Goal: Task Accomplishment & Management: Manage account settings

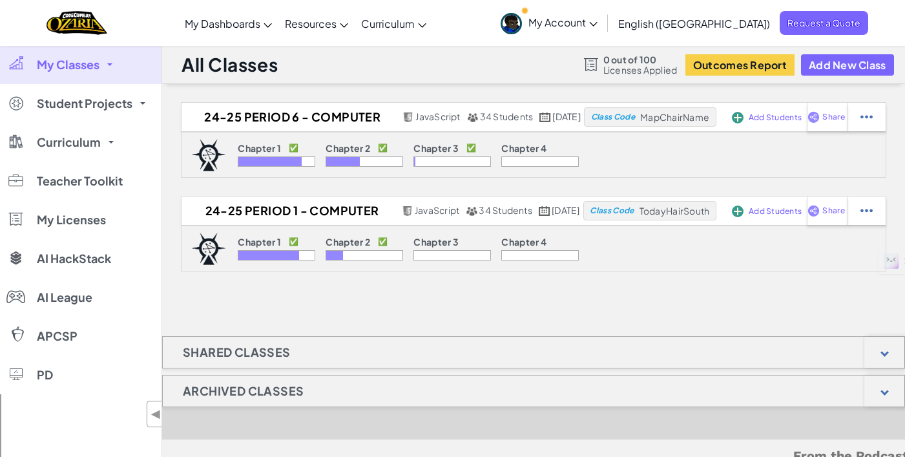
drag, startPoint x: 79, startPoint y: 70, endPoint x: 109, endPoint y: 63, distance: 31.2
click at [79, 70] on span "My Classes" at bounding box center [68, 65] width 63 height 12
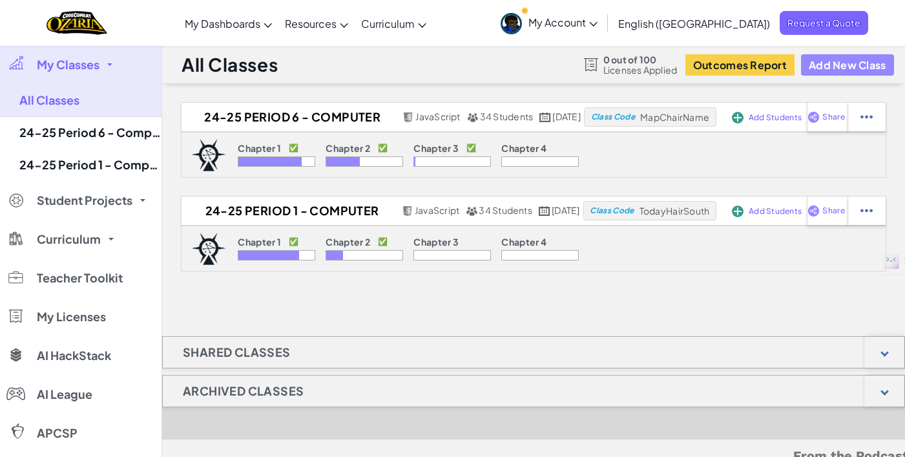
click at [838, 63] on button "Add New Class" at bounding box center [847, 64] width 93 height 21
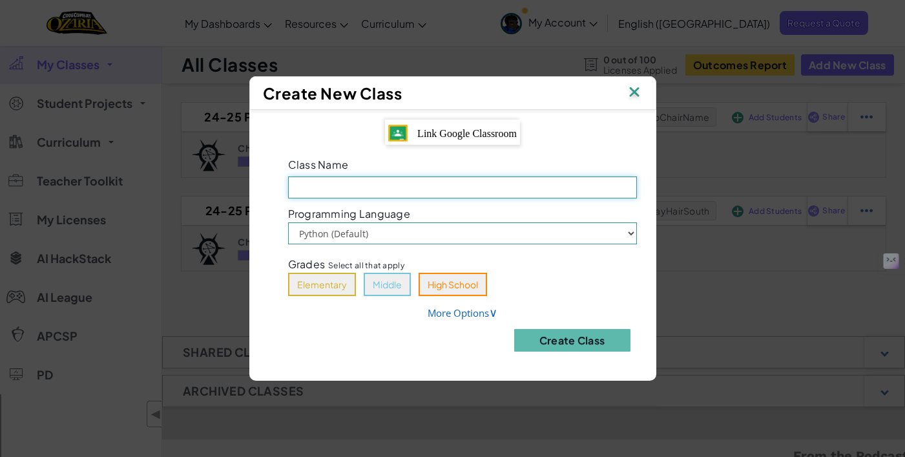
click at [406, 188] on input "Class Name Field is required" at bounding box center [462, 187] width 349 height 22
type input "25-26 Computer Science - Patel - 06"
click at [392, 288] on button "Middle" at bounding box center [387, 284] width 47 height 23
click at [494, 235] on select "Python (Default) JavaScript" at bounding box center [462, 233] width 349 height 22
select select "javascript"
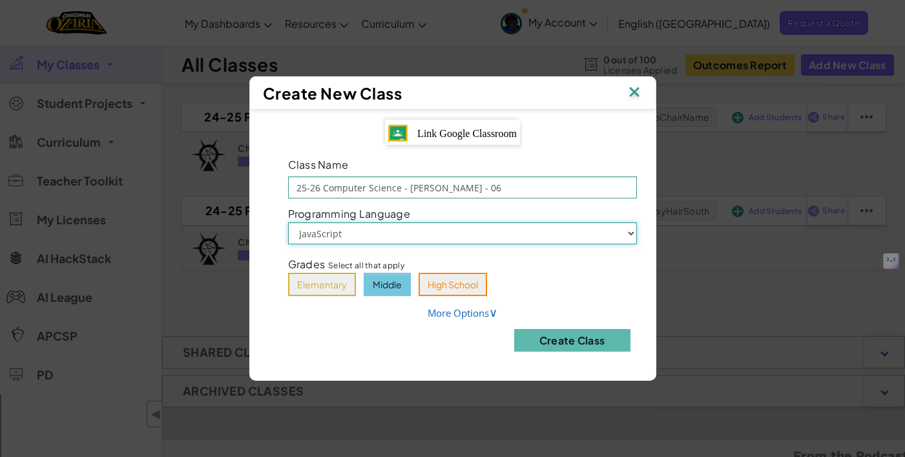
click at [288, 222] on select "Python (Default) JavaScript" at bounding box center [462, 233] width 349 height 22
click at [388, 284] on button "Middle" at bounding box center [387, 284] width 47 height 23
click at [495, 313] on span "∨" at bounding box center [493, 312] width 8 height 16
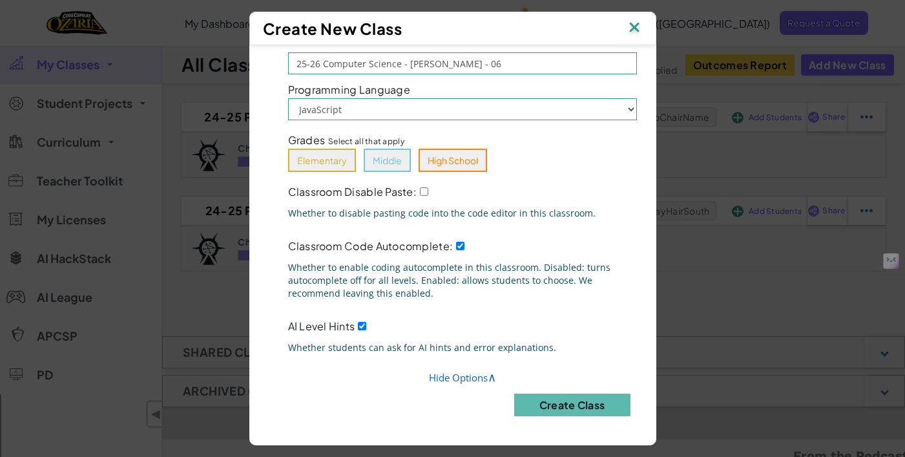
scroll to position [69, 0]
click at [569, 397] on button "Create Class" at bounding box center [572, 405] width 116 height 23
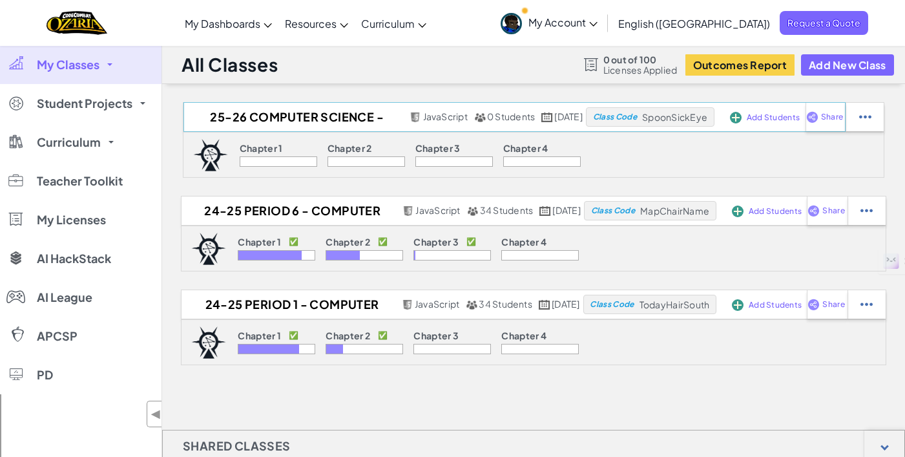
click at [774, 119] on span "Add Students" at bounding box center [773, 118] width 53 height 8
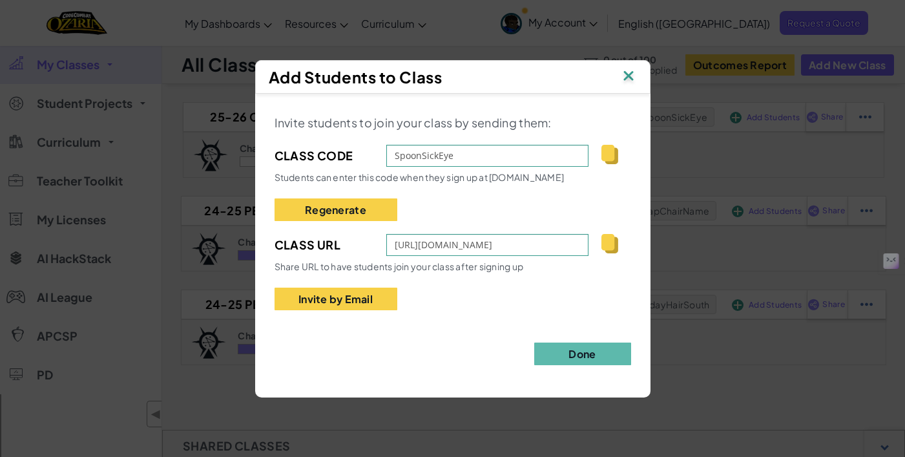
click at [609, 242] on img at bounding box center [610, 243] width 16 height 19
click at [580, 346] on button "Done" at bounding box center [582, 354] width 97 height 23
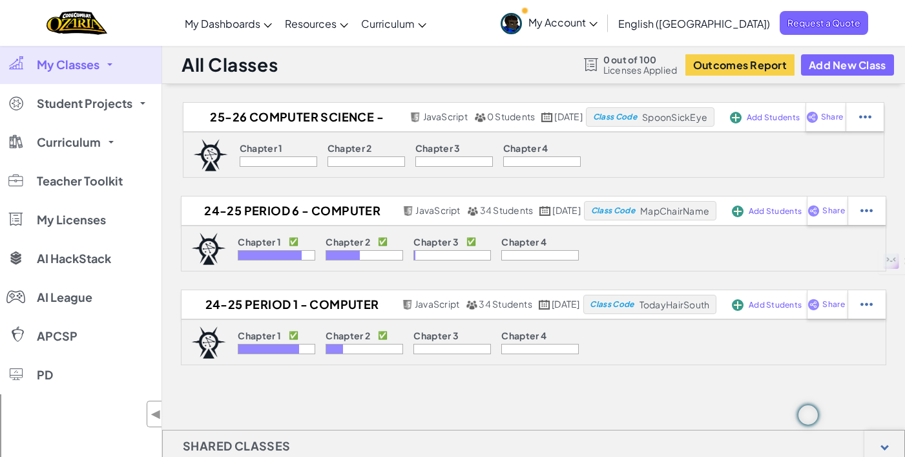
drag, startPoint x: 633, startPoint y: 151, endPoint x: 638, endPoint y: 145, distance: 7.8
click at [634, 151] on div "Chapter 1 Chapter 2 Chapter 3 Chapter 4" at bounding box center [534, 155] width 702 height 46
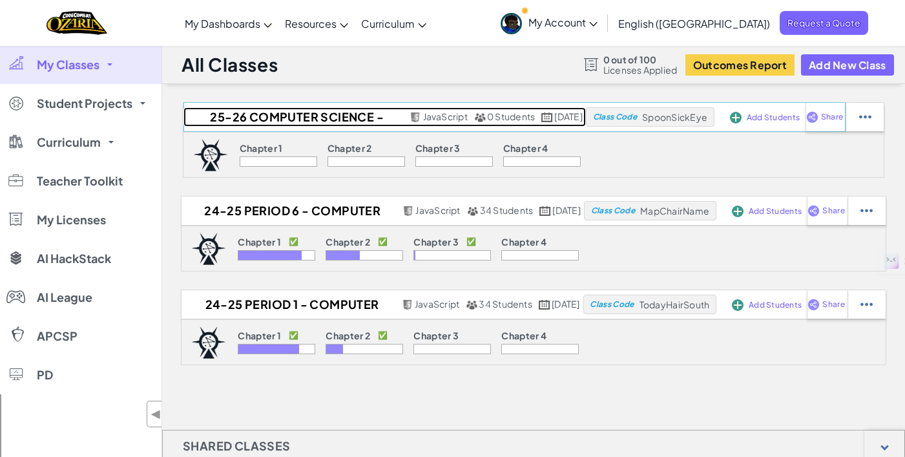
click at [273, 119] on h2 "25-26 Computer Science - Patel - 06" at bounding box center [295, 116] width 223 height 19
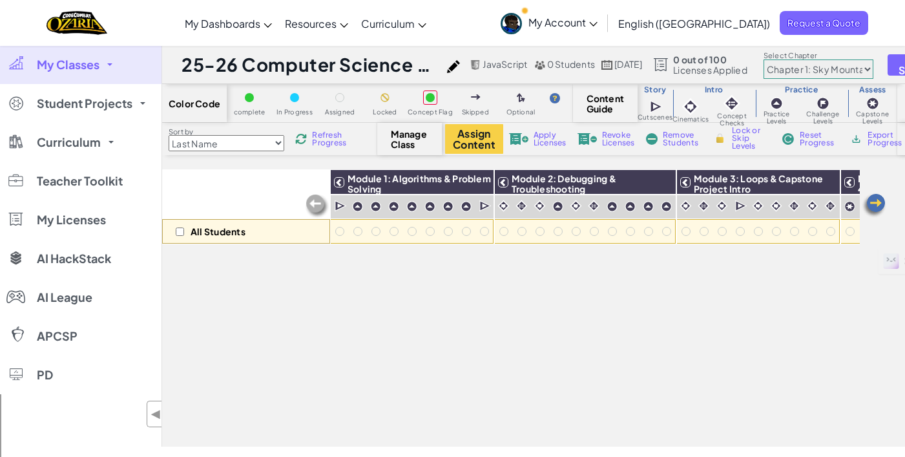
click at [604, 21] on link "My Account" at bounding box center [549, 23] width 110 height 41
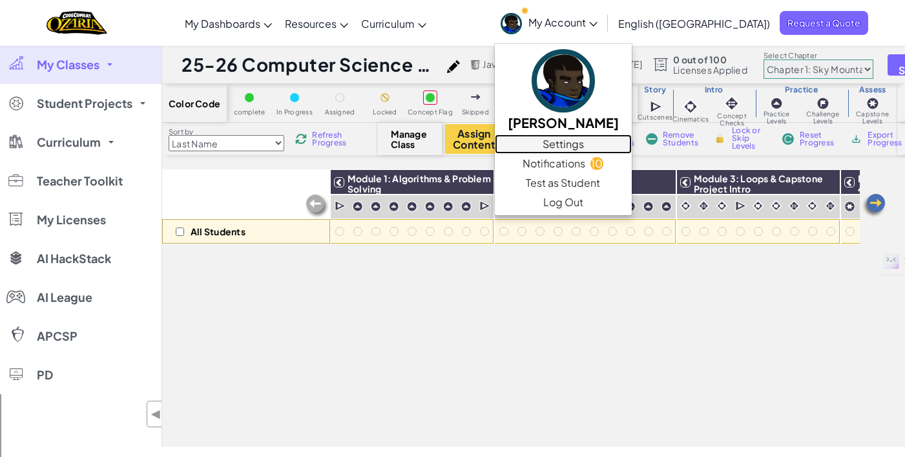
click at [632, 142] on link "Settings" at bounding box center [563, 143] width 137 height 19
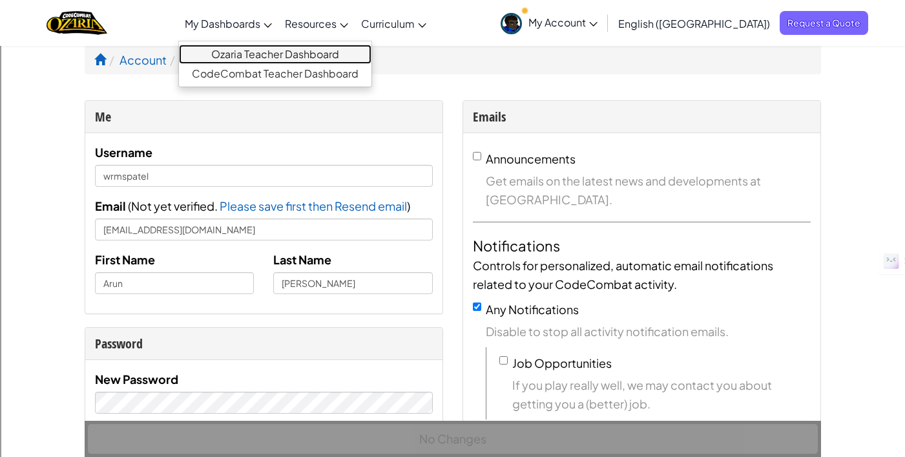
click at [280, 50] on link "Ozaria Teacher Dashboard" at bounding box center [275, 54] width 193 height 19
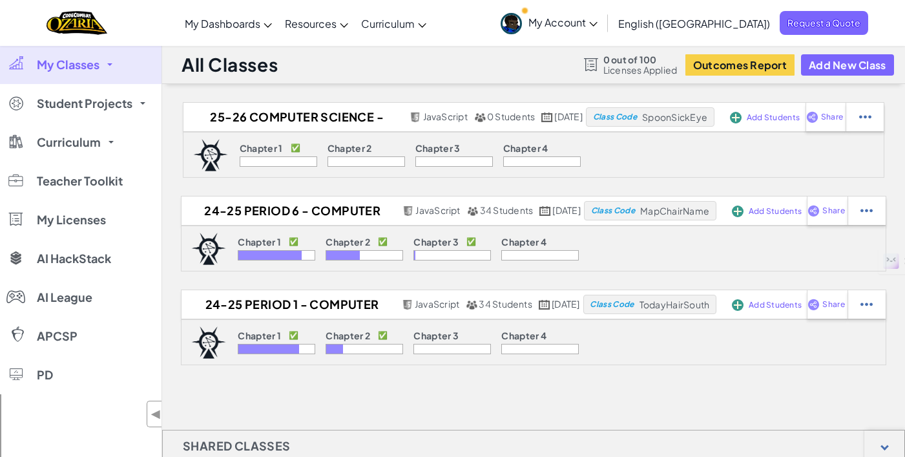
click at [627, 70] on span "Licenses Applied" at bounding box center [641, 70] width 74 height 10
click at [111, 65] on span at bounding box center [109, 64] width 5 height 3
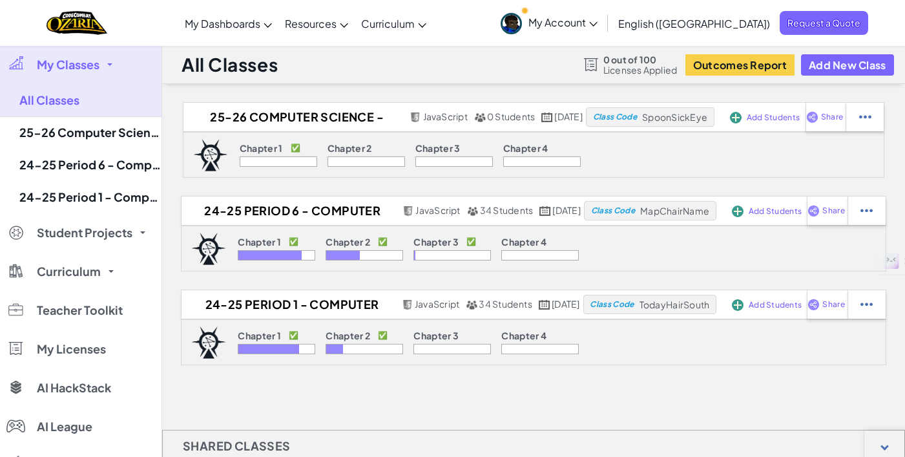
click at [111, 65] on span at bounding box center [109, 64] width 5 height 3
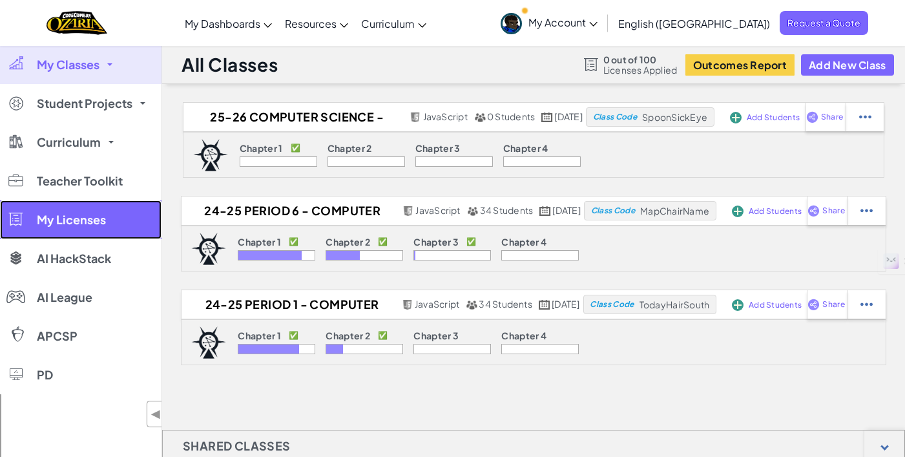
click at [96, 223] on span "My Licenses" at bounding box center [71, 220] width 69 height 12
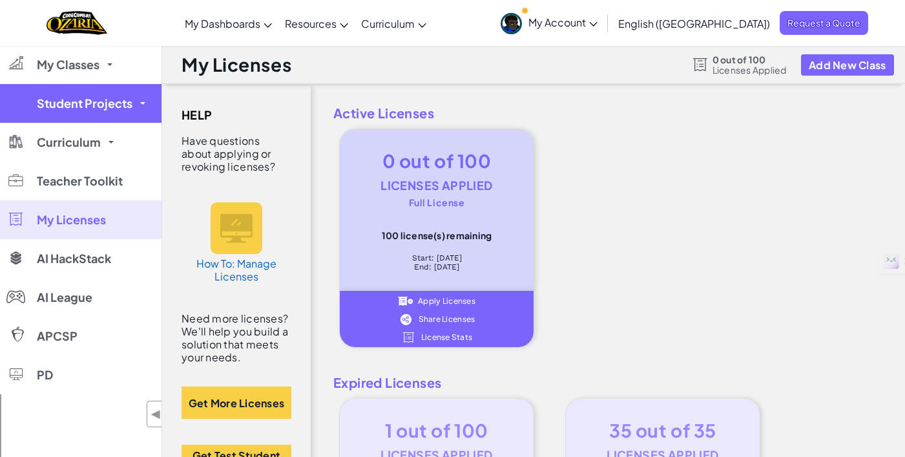
drag, startPoint x: 112, startPoint y: 59, endPoint x: 104, endPoint y: 110, distance: 51.7
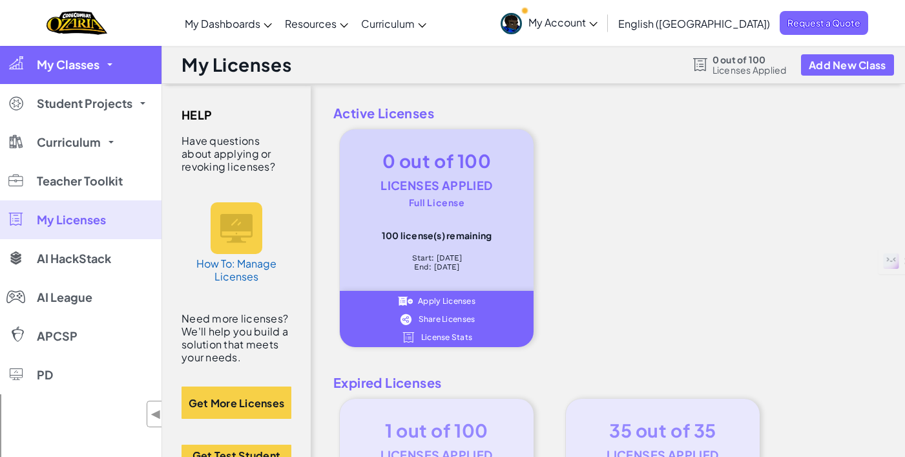
click at [80, 61] on span "My Classes" at bounding box center [68, 65] width 63 height 12
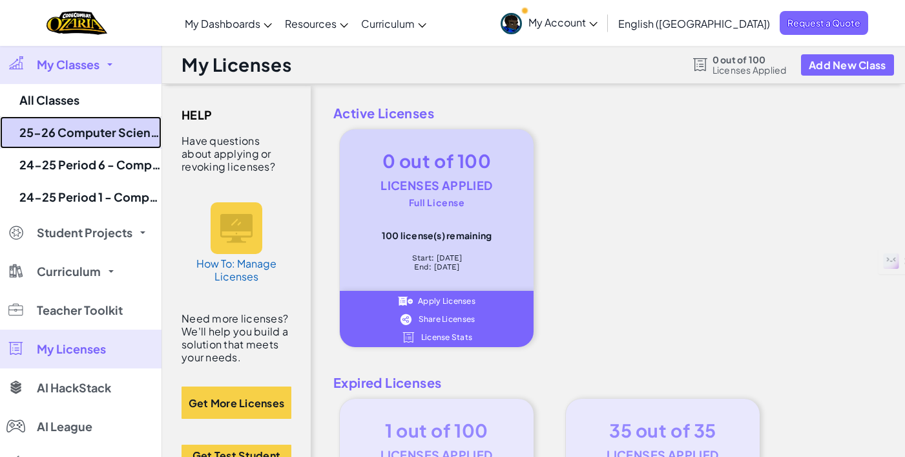
click at [71, 128] on link "25-26 Computer Science - Patel - 06" at bounding box center [81, 132] width 162 height 32
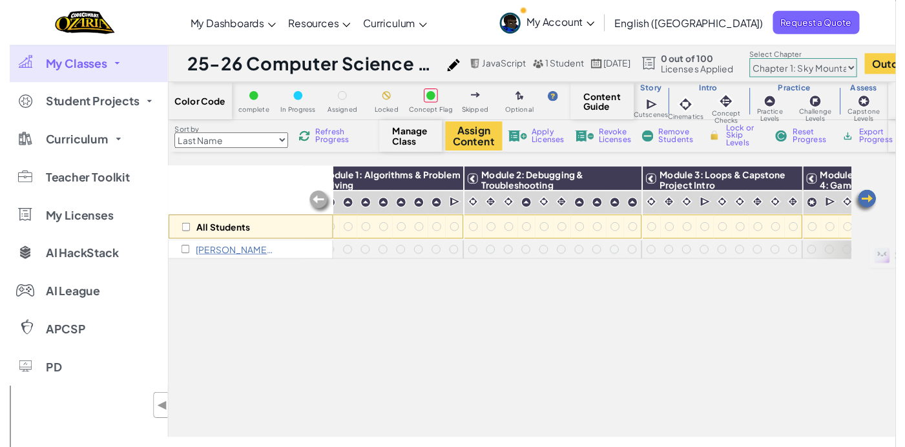
scroll to position [0, 46]
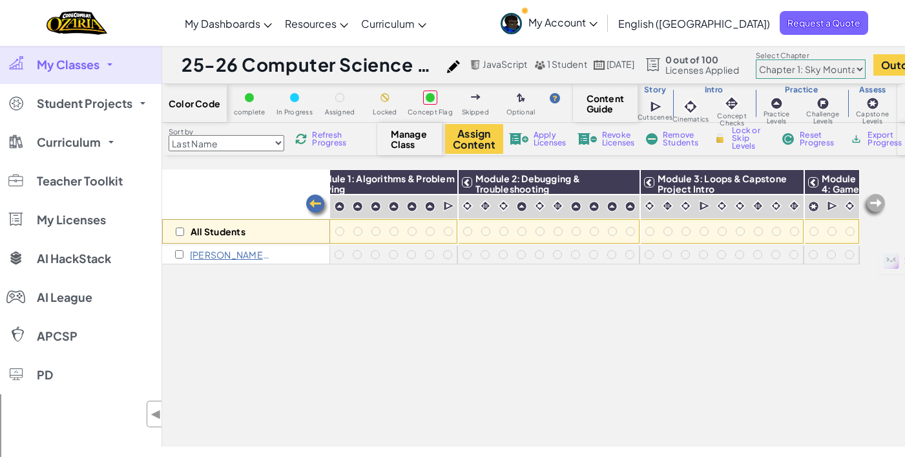
click at [841, 67] on select "Chapter 1: Sky Mountain Chapter 2: The Moon Dancers Chapter 3: The Phoenix Land…" at bounding box center [811, 68] width 110 height 19
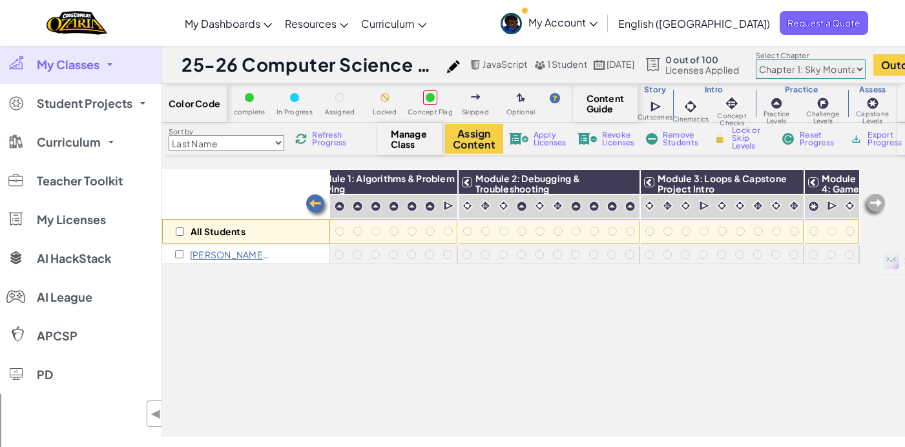
click at [799, 59] on select "Chapter 1: Sky Mountain Chapter 2: The Moon Dancers Chapter 3: The Phoenix Land…" at bounding box center [811, 68] width 110 height 19
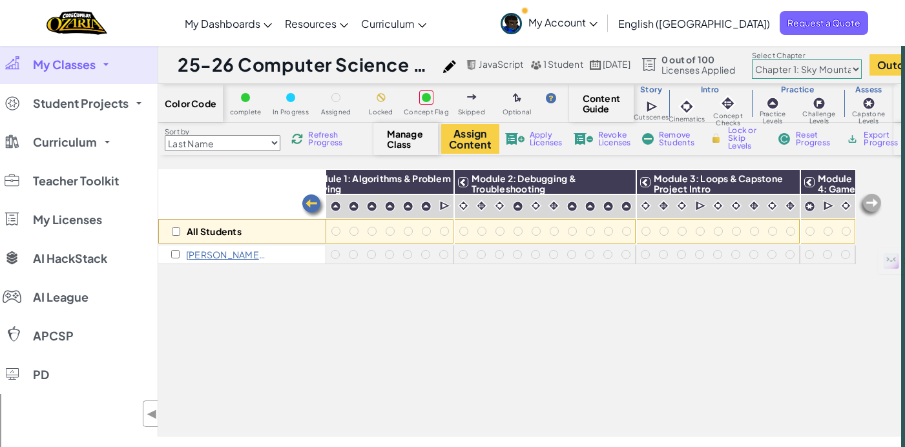
scroll to position [0, 0]
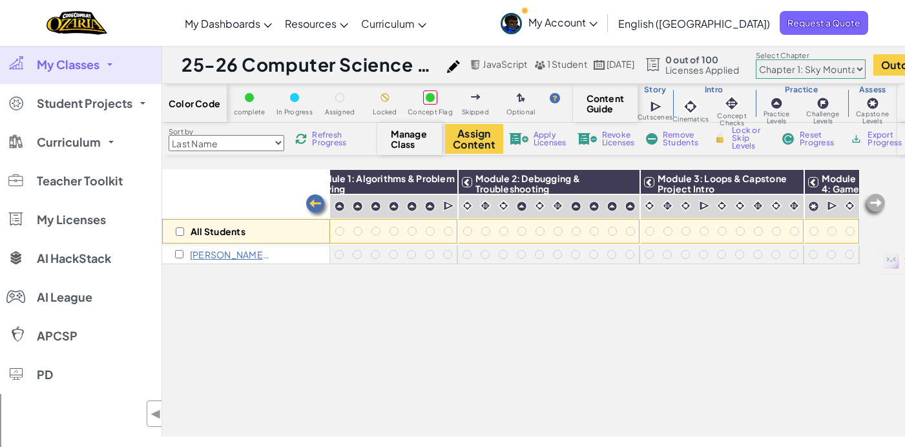
click at [509, 365] on div "All Students Module 1: Algorithms & Problem Solving Module 2: Debugging & Troub…" at bounding box center [511, 231] width 698 height 383
click at [739, 67] on span "Licenses Applied" at bounding box center [703, 70] width 74 height 10
click at [663, 140] on span "Remove Students" at bounding box center [682, 139] width 39 height 16
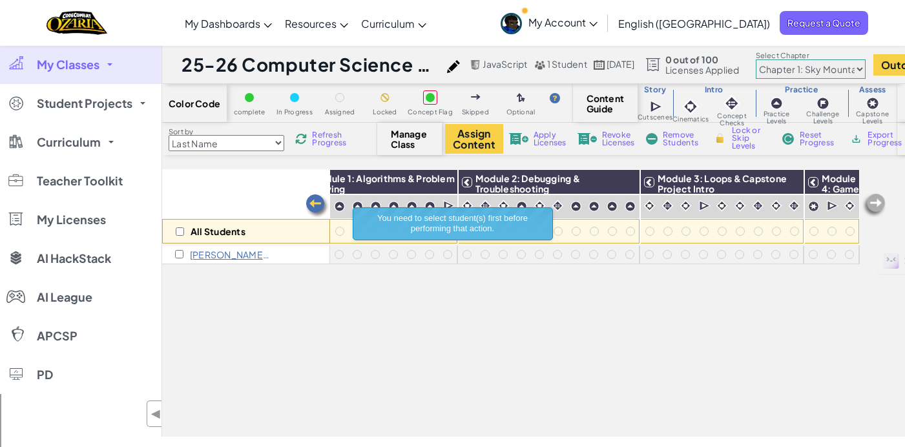
click at [407, 140] on span "Manage Class" at bounding box center [410, 139] width 38 height 21
click at [411, 143] on span "Manage Class" at bounding box center [410, 139] width 38 height 21
click at [315, 134] on span "Refresh Progress" at bounding box center [332, 139] width 40 height 16
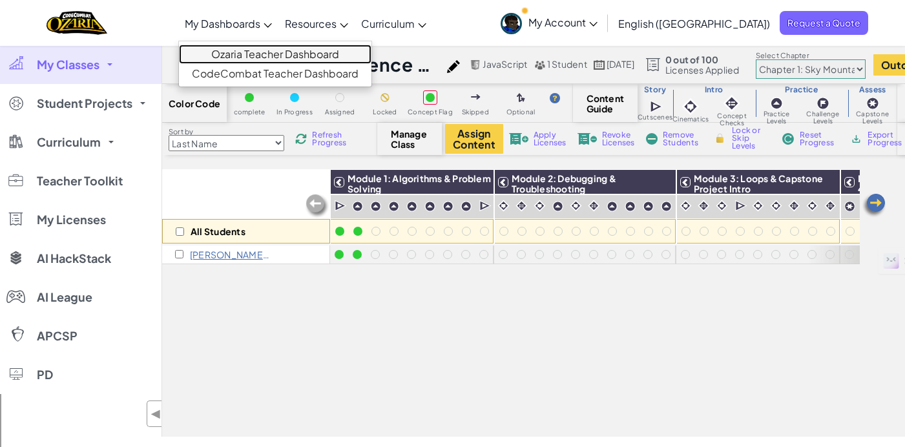
click at [280, 54] on link "Ozaria Teacher Dashboard" at bounding box center [275, 54] width 193 height 19
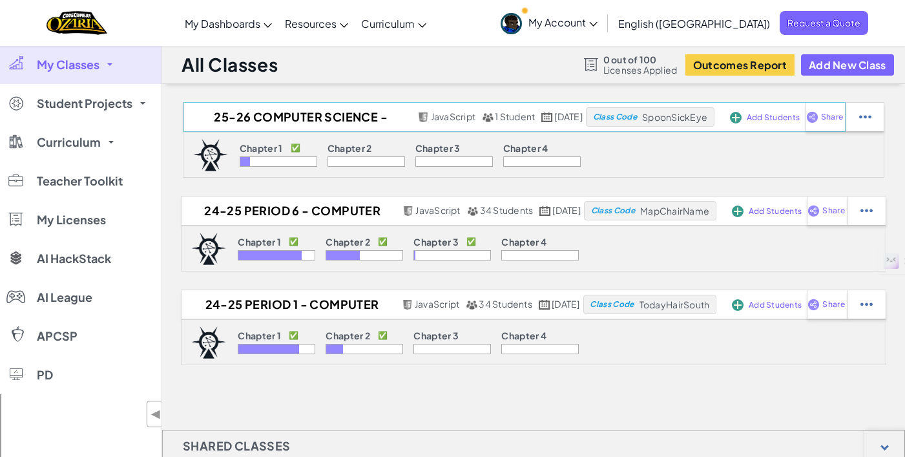
click at [773, 115] on span "Add Students" at bounding box center [773, 118] width 53 height 8
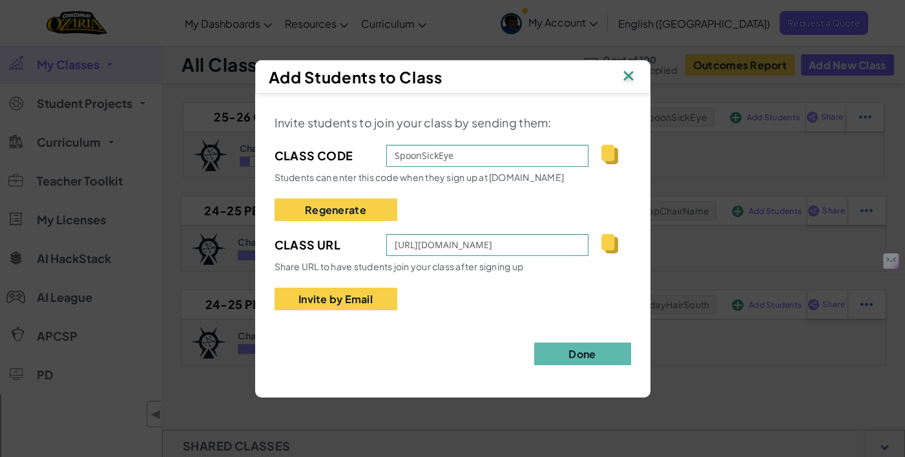
drag, startPoint x: 626, startPoint y: 75, endPoint x: 635, endPoint y: 73, distance: 8.6
click at [627, 76] on img at bounding box center [628, 76] width 17 height 19
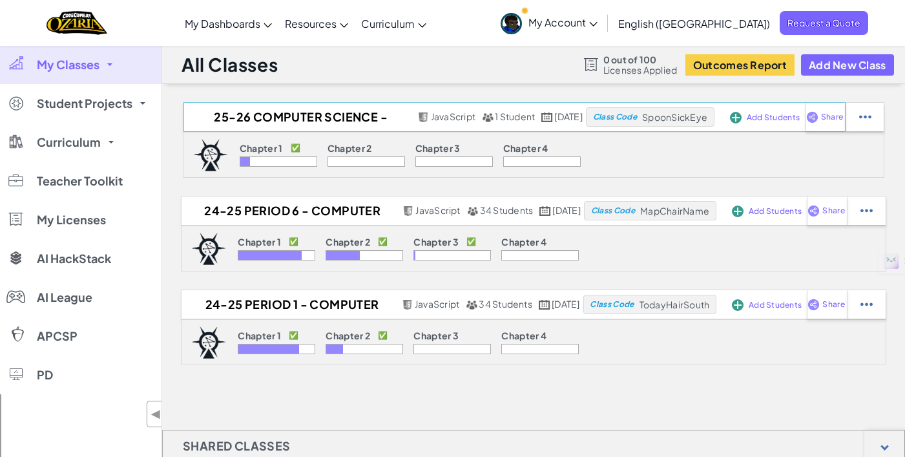
click at [770, 118] on span "Add Students" at bounding box center [773, 118] width 53 height 8
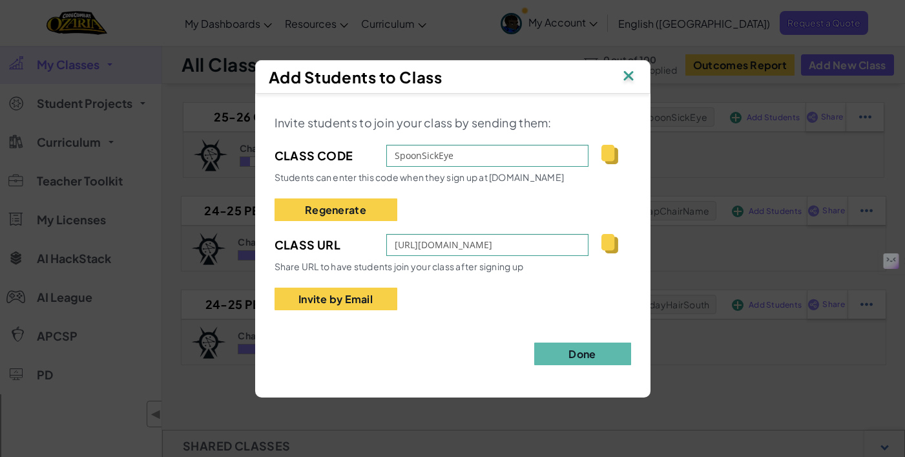
click at [609, 242] on img at bounding box center [610, 243] width 16 height 19
drag, startPoint x: 630, startPoint y: 72, endPoint x: 617, endPoint y: 78, distance: 14.5
click at [629, 75] on img at bounding box center [628, 76] width 17 height 19
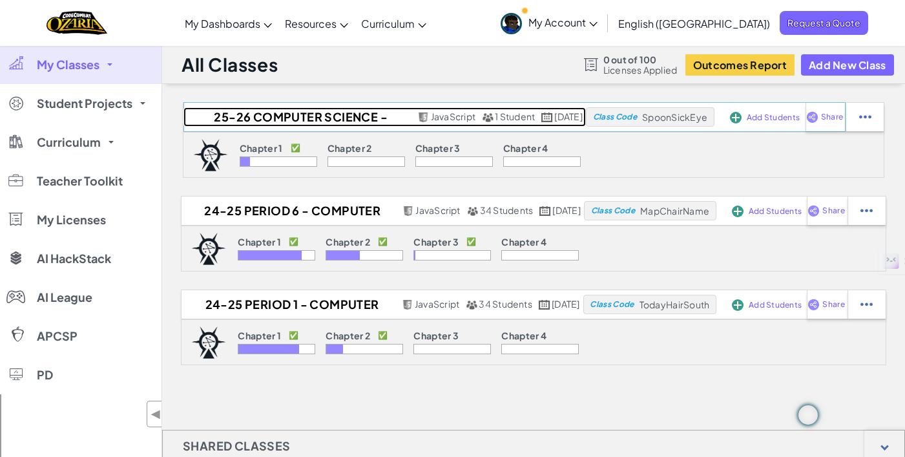
click at [286, 116] on h2 "25-26 Computer Science - Patel - 06" at bounding box center [299, 116] width 231 height 19
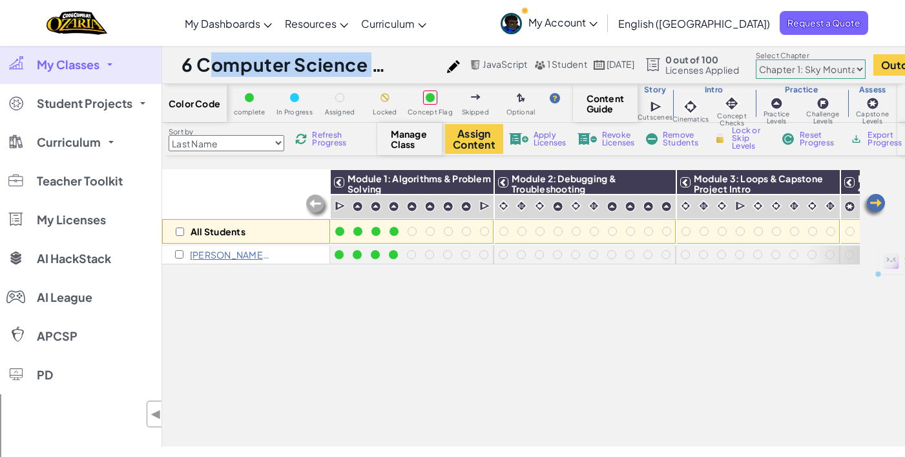
scroll to position [0, 69]
drag, startPoint x: 199, startPoint y: 61, endPoint x: 443, endPoint y: 59, distance: 244.3
click at [458, 69] on div "25-26 Computer Science - Patel - 06 JavaScript 1 Student Aug 29, 2025" at bounding box center [410, 64] width 456 height 25
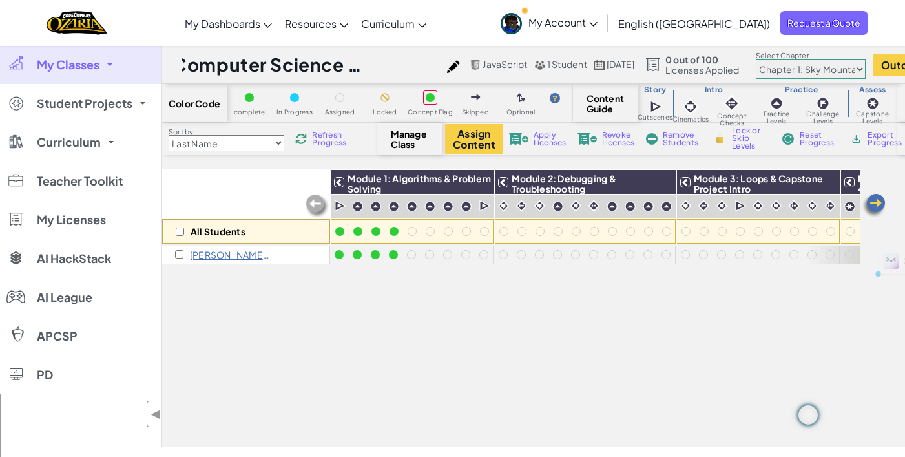
click at [370, 65] on h1 "25-26 Computer Science - Patel - 06" at bounding box center [311, 64] width 259 height 25
click at [370, 63] on h1 "25-26 Computer Science - Patel - 06" at bounding box center [311, 64] width 259 height 25
click at [460, 61] on img at bounding box center [453, 66] width 13 height 13
select select "javascript"
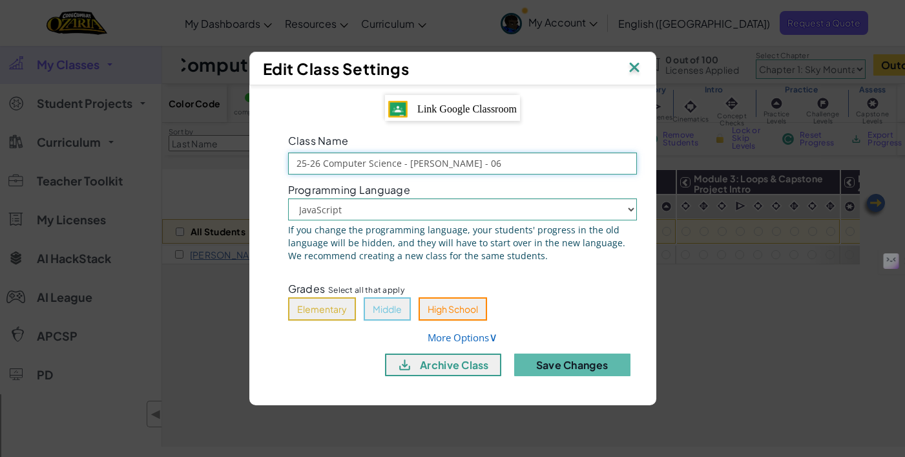
click at [462, 158] on input "25-26 Computer Science - Patel - 06" at bounding box center [462, 164] width 349 height 22
click at [494, 108] on span "Link Google Classroom" at bounding box center [467, 108] width 100 height 11
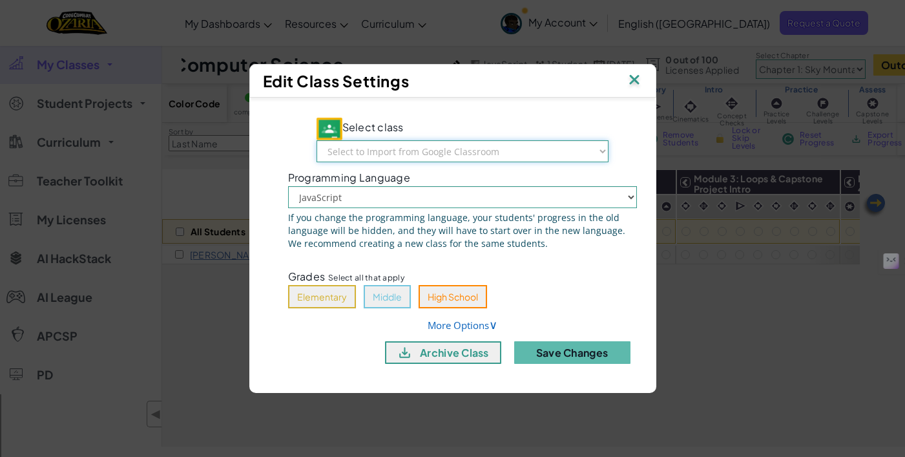
click at [567, 147] on select "Select to Import from Google Classroom Computer Appl - Phillips - 03 Computer A…" at bounding box center [463, 151] width 292 height 22
select select "795139318641"
click at [344, 140] on select "Select to Import from Google Classroom Computer Appl - Phillips - 03 Computer A…" at bounding box center [463, 151] width 292 height 22
click at [385, 296] on button "Middle" at bounding box center [387, 296] width 47 height 23
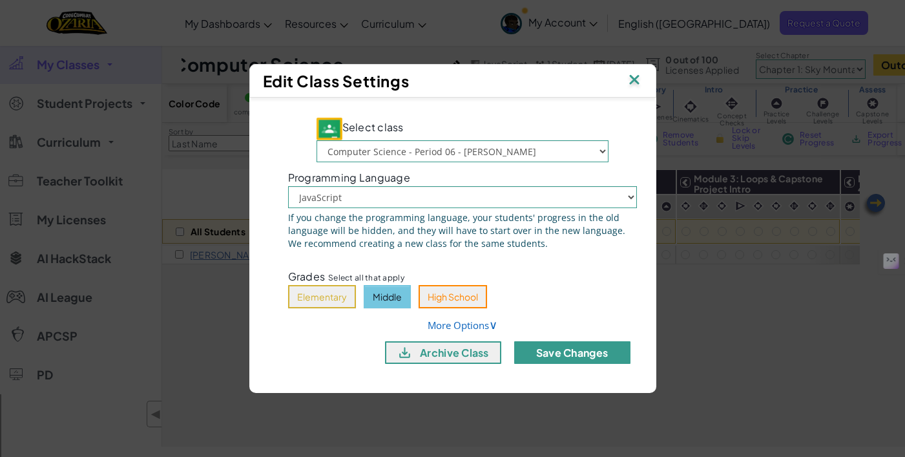
click at [556, 353] on button "Save Changes" at bounding box center [572, 352] width 116 height 23
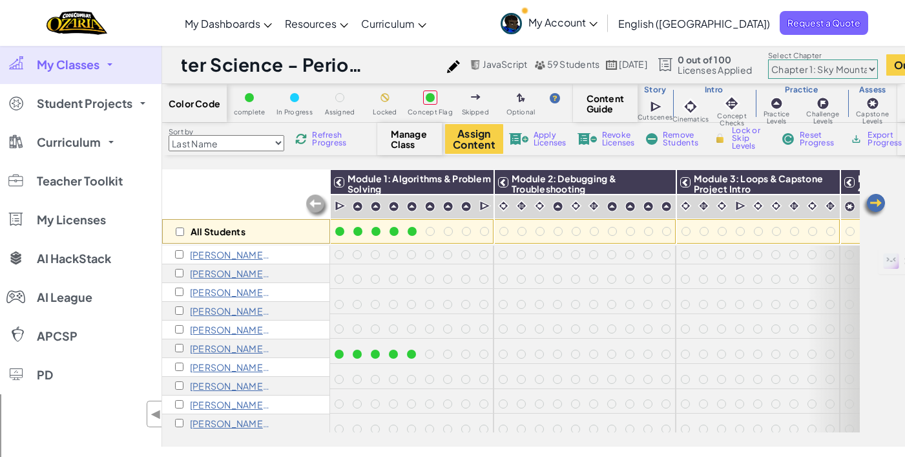
click at [87, 67] on span "My Classes" at bounding box center [68, 65] width 63 height 12
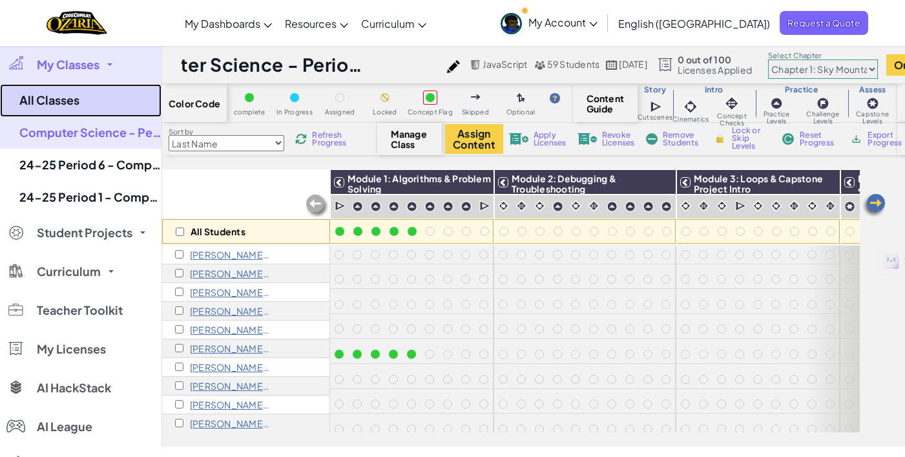
click at [52, 98] on link "All Classes" at bounding box center [81, 100] width 162 height 33
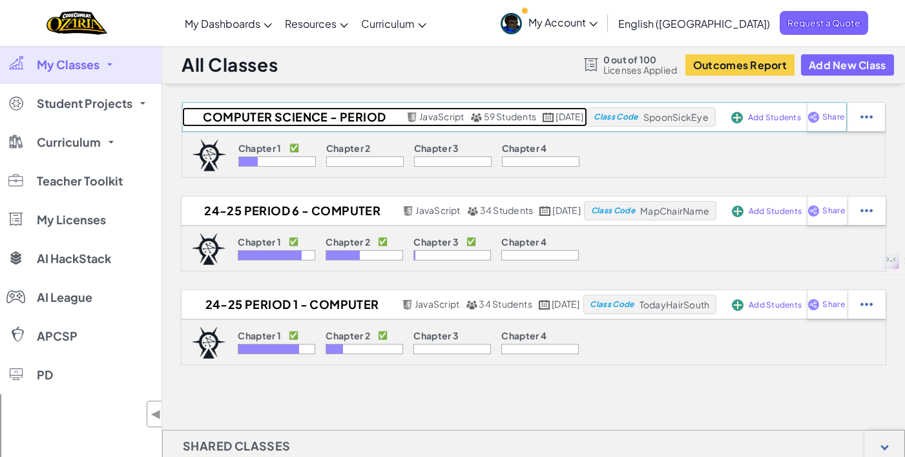
click at [289, 115] on h2 "Computer Science - Period 06 - [PERSON_NAME]" at bounding box center [292, 116] width 221 height 19
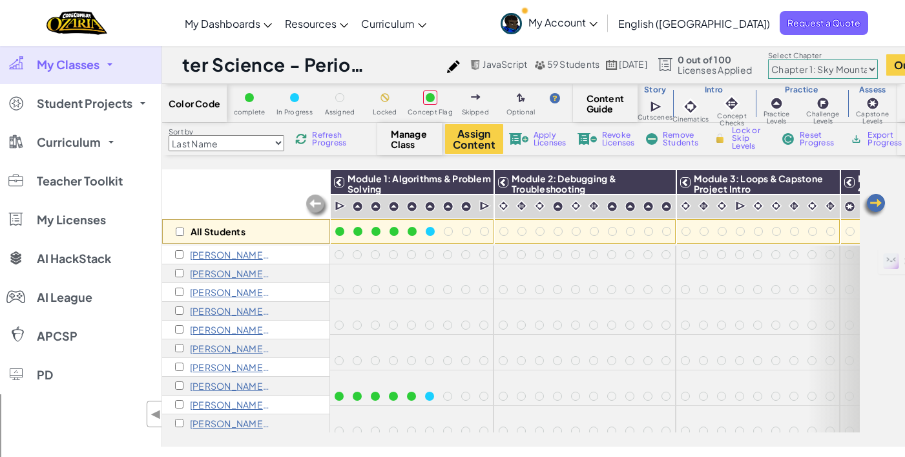
scroll to position [0, 72]
click at [460, 63] on img at bounding box center [453, 66] width 13 height 13
select select "javascript"
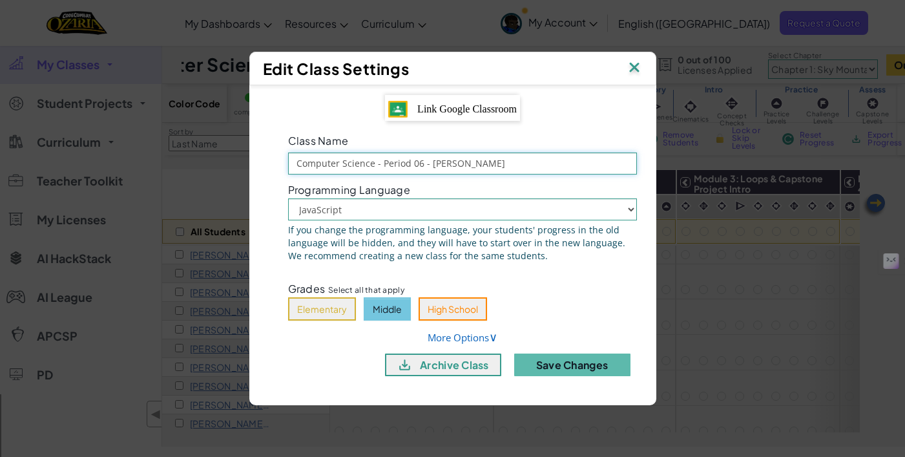
click at [414, 164] on input "Computer Science - Period 06 - [PERSON_NAME]" at bounding box center [462, 164] width 349 height 22
click at [636, 65] on img at bounding box center [634, 68] width 17 height 19
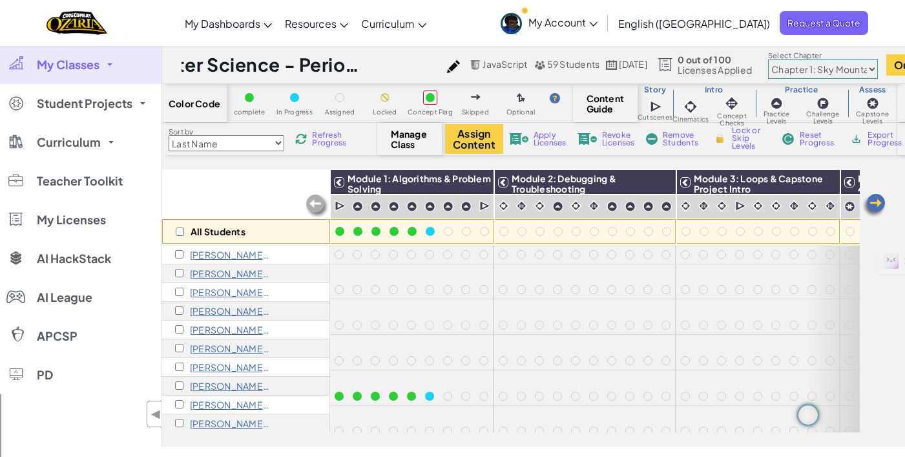
click at [100, 63] on link "My Classes" at bounding box center [81, 64] width 162 height 39
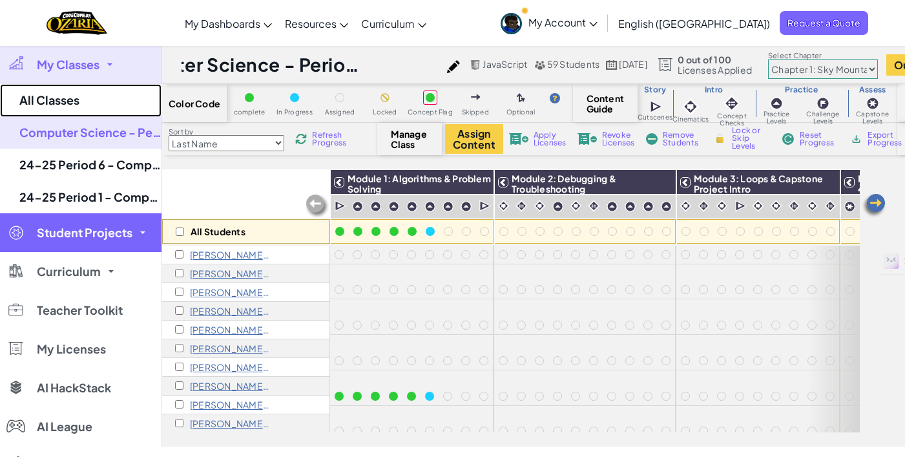
click at [63, 100] on link "All Classes" at bounding box center [81, 100] width 162 height 33
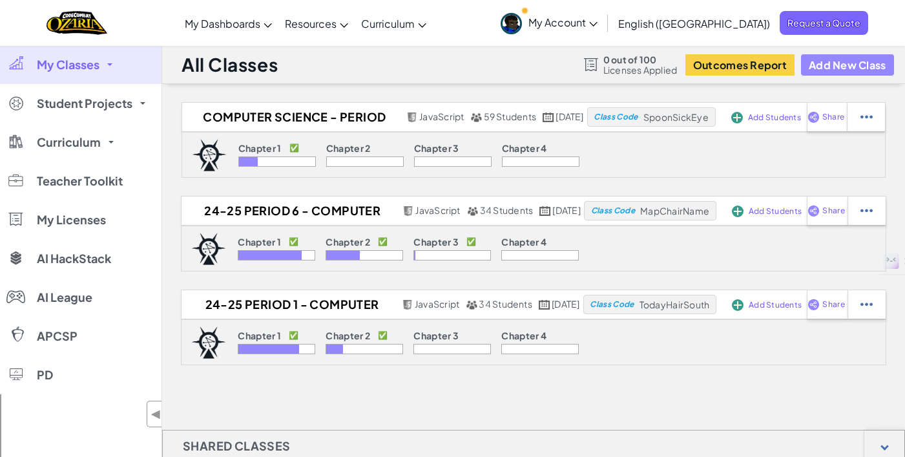
click at [849, 61] on button "Add New Class" at bounding box center [847, 64] width 93 height 21
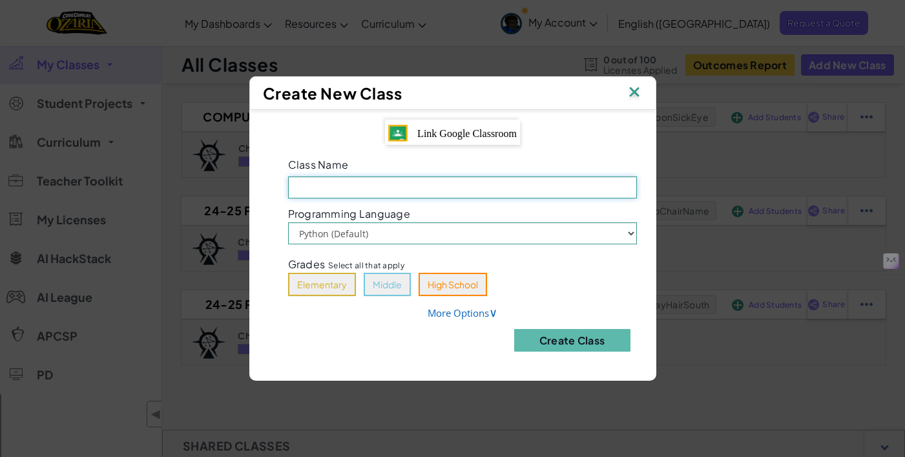
click at [491, 180] on input "Class Name Field is required" at bounding box center [462, 187] width 349 height 22
paste input "Computer Science - Period 06 - [PERSON_NAME]"
click at [421, 190] on input "Computer Science - Period 06 - [PERSON_NAME]" at bounding box center [462, 187] width 349 height 22
type input "Computer Science - Period 03 - [PERSON_NAME]"
click at [511, 234] on select "Python (Default) JavaScript" at bounding box center [462, 233] width 349 height 22
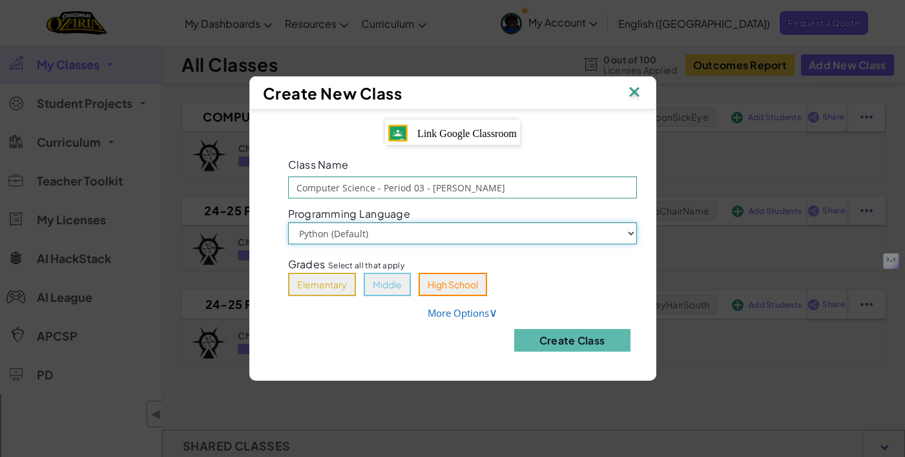
select select "javascript"
click at [288, 222] on select "Python (Default) JavaScript" at bounding box center [462, 233] width 349 height 22
click at [389, 284] on button "Middle" at bounding box center [387, 284] width 47 height 23
click at [492, 313] on span "∨" at bounding box center [493, 312] width 8 height 16
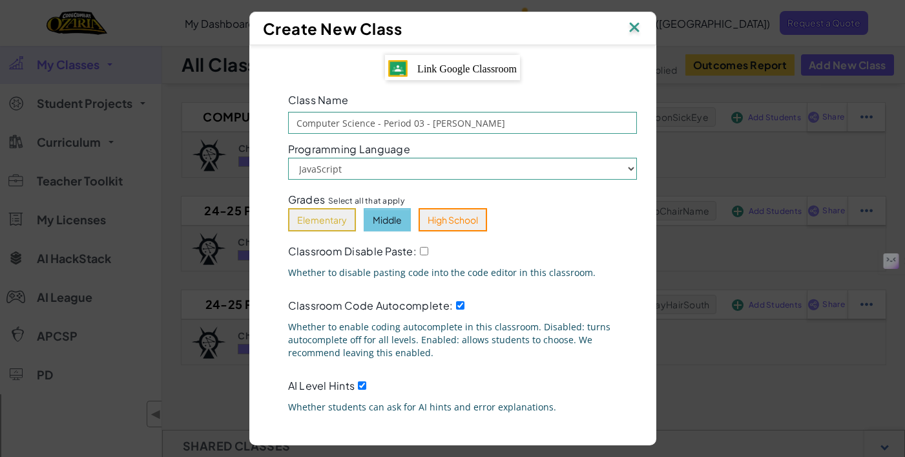
click at [479, 71] on span "Link Google Classroom" at bounding box center [467, 68] width 100 height 11
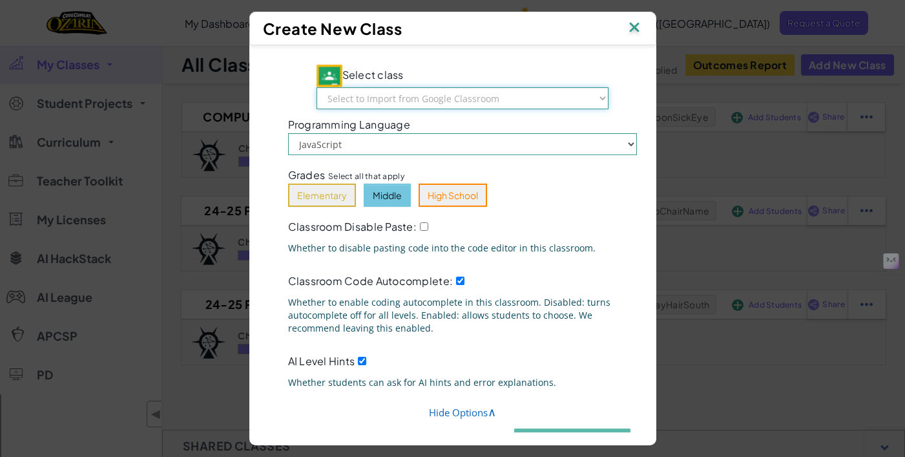
click at [526, 101] on select "Select to Import from Google Classroom Computer Appl - Phillips - 03 Computer A…" at bounding box center [463, 98] width 292 height 22
select select "795139329476"
click at [339, 87] on select "Select to Import from Google Classroom Computer Appl - Phillips - 03 Computer A…" at bounding box center [463, 98] width 292 height 22
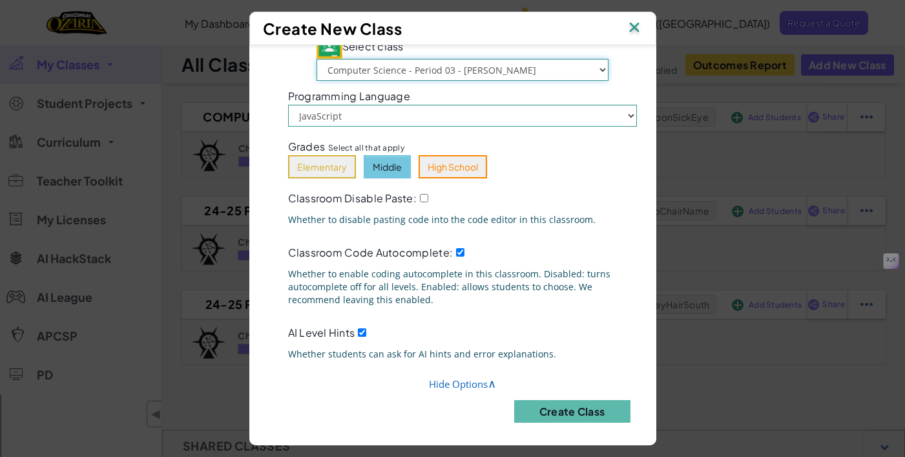
scroll to position [35, 0]
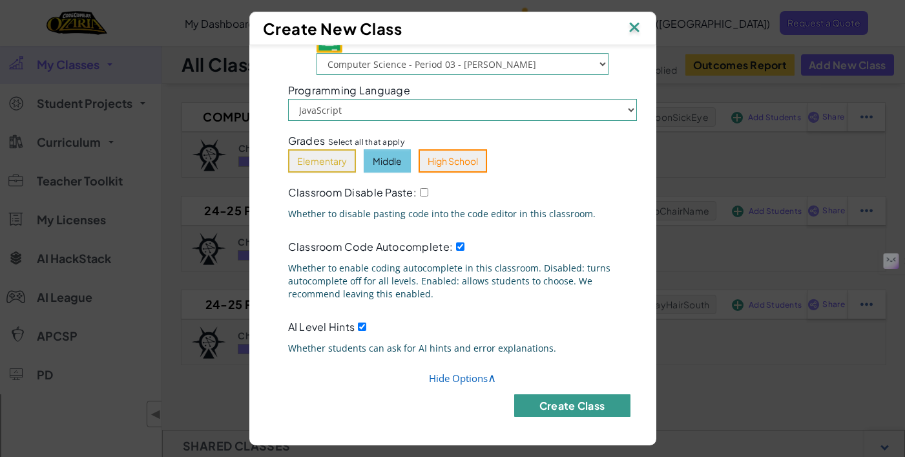
click at [562, 406] on button "Create Class" at bounding box center [572, 405] width 116 height 23
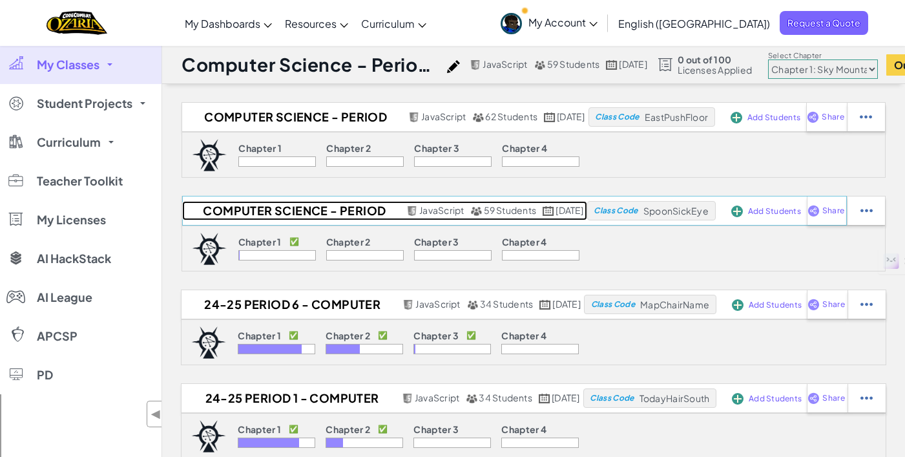
click at [470, 213] on img at bounding box center [476, 211] width 12 height 10
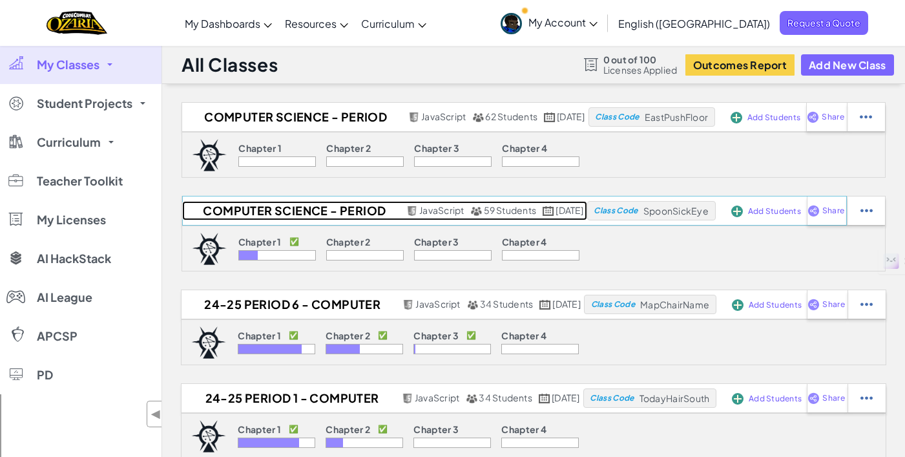
click at [473, 216] on link "Computer Science - Period 06 - Patel JavaScript 59 Students August 29th, 2025" at bounding box center [384, 210] width 405 height 19
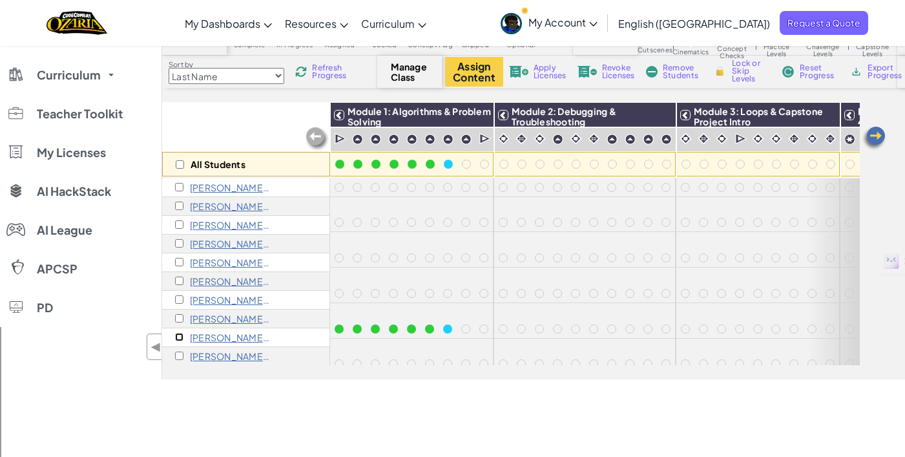
click at [182, 335] on input "checkbox" at bounding box center [179, 337] width 8 height 8
checkbox input "true"
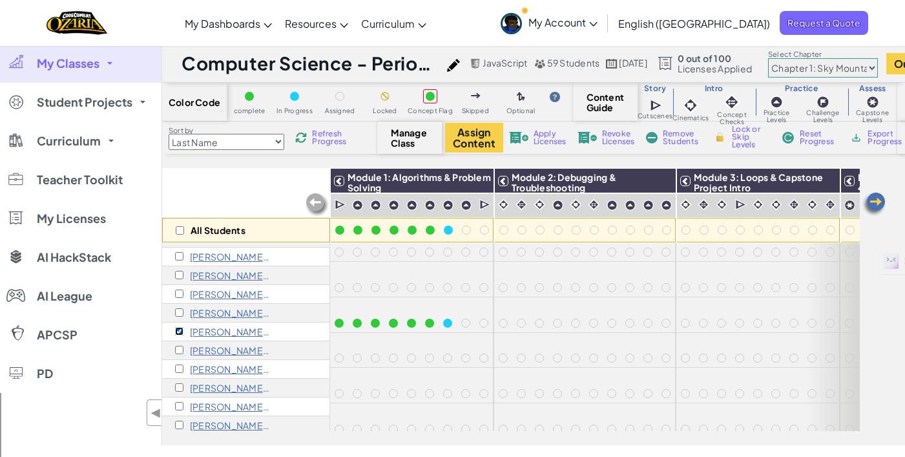
scroll to position [67, 0]
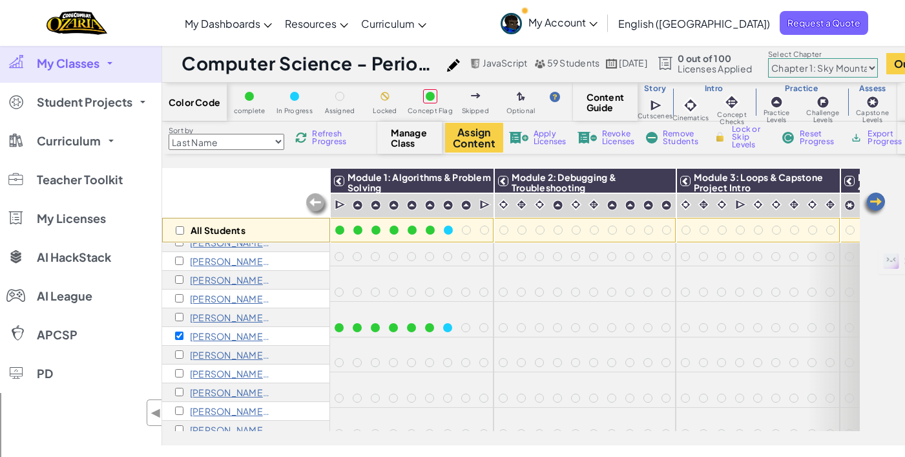
click at [684, 145] on span "Remove Students" at bounding box center [682, 138] width 39 height 16
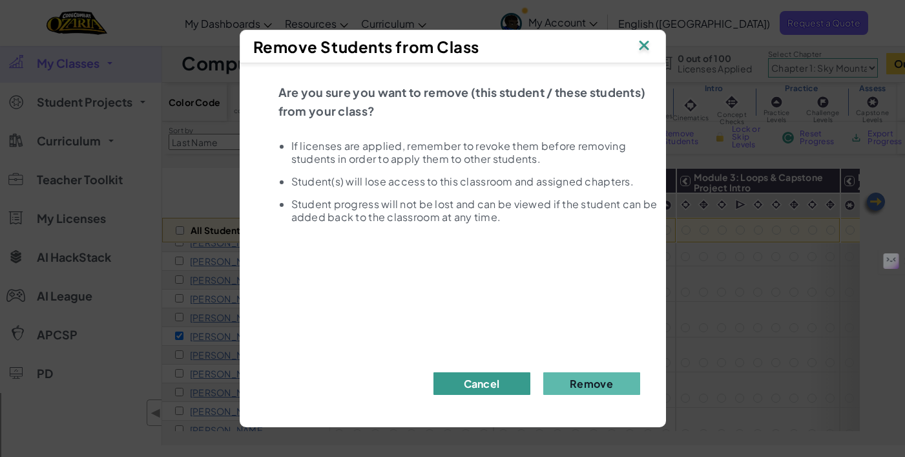
click at [494, 384] on button "Cancel" at bounding box center [482, 383] width 97 height 23
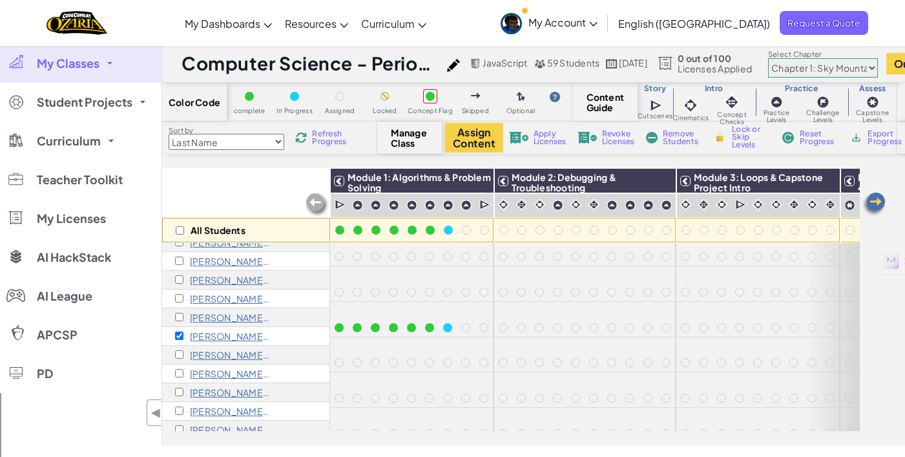
click at [224, 141] on select "Last Name first Name Progress (High to Low) Progress (Low to Hight)" at bounding box center [227, 142] width 116 height 16
click at [169, 134] on select "Last Name first Name Progress (High to Low) Progress (Low to Hight)" at bounding box center [227, 142] width 116 height 16
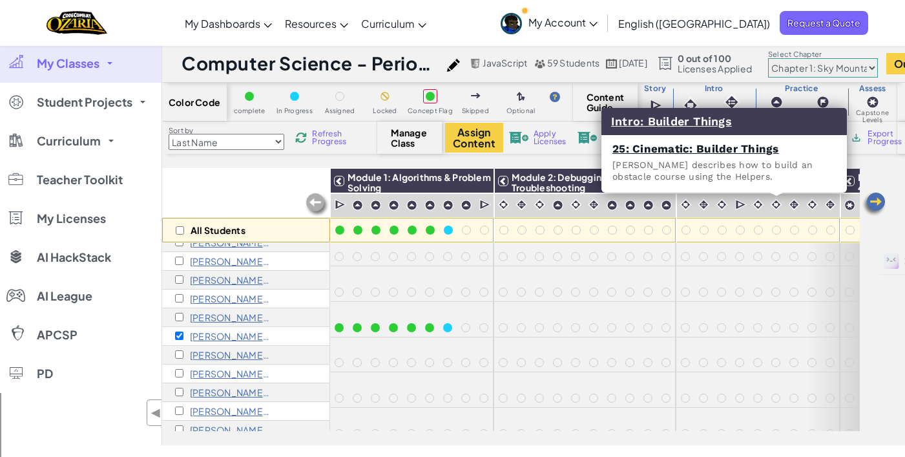
scroll to position [2, 0]
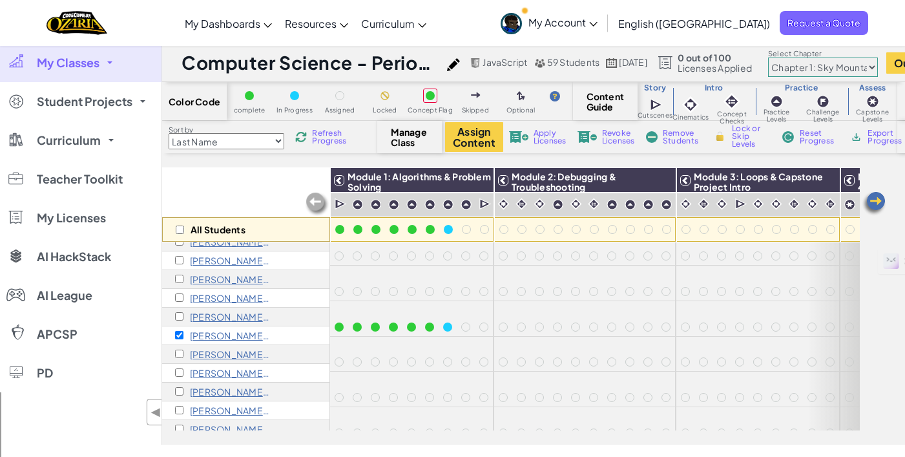
drag, startPoint x: 108, startPoint y: 59, endPoint x: 90, endPoint y: 93, distance: 38.7
click at [113, 54] on link "My Classes" at bounding box center [81, 62] width 162 height 39
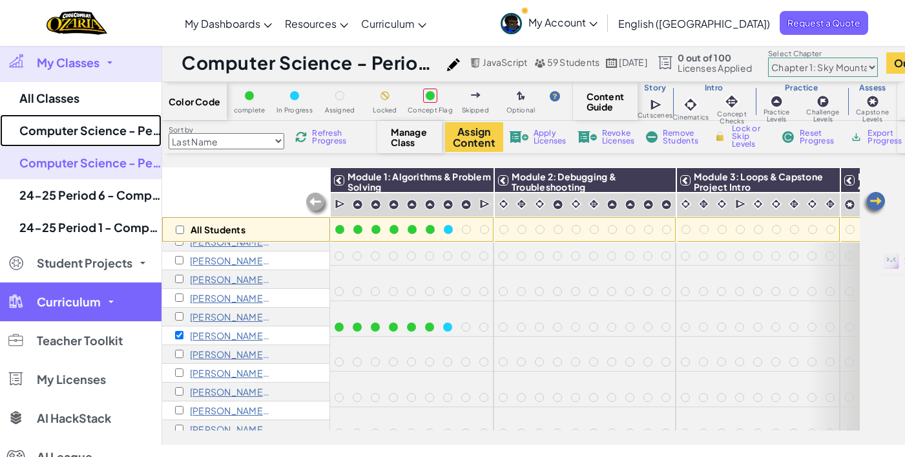
click at [70, 129] on link "Computer Science - Period 03 - [PERSON_NAME]" at bounding box center [81, 130] width 162 height 32
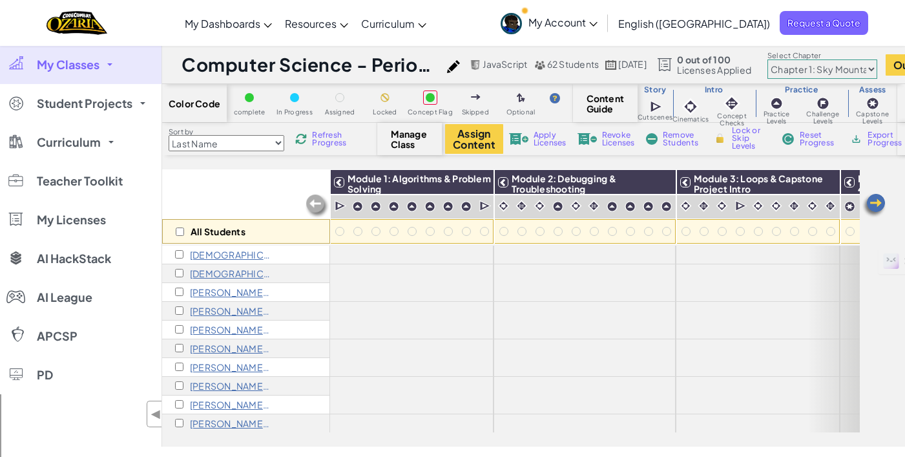
click at [109, 65] on span at bounding box center [109, 64] width 5 height 3
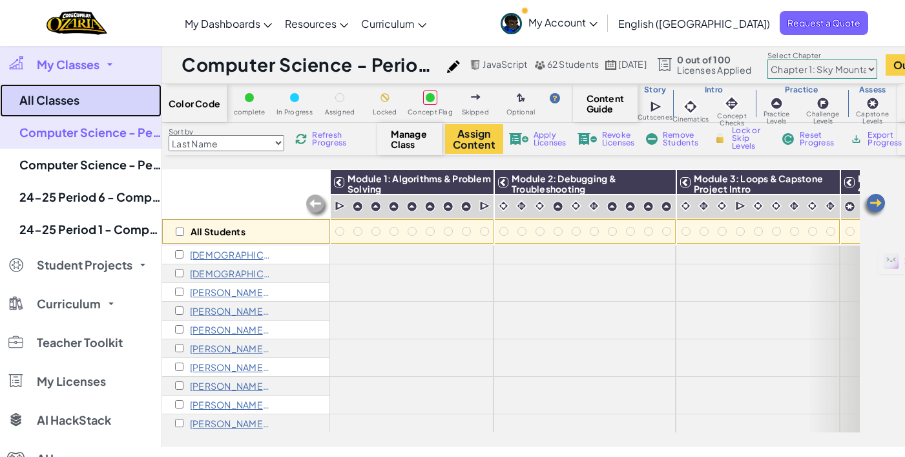
click at [74, 101] on link "All Classes" at bounding box center [81, 100] width 162 height 33
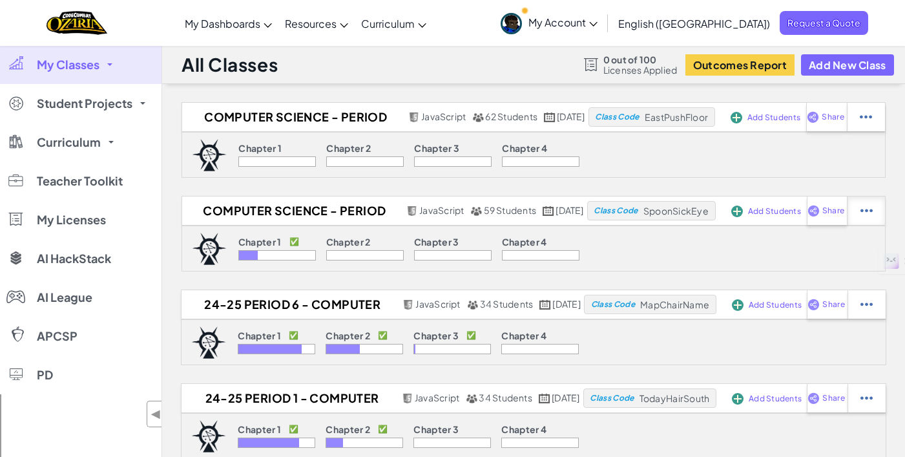
click at [872, 123] on img at bounding box center [866, 117] width 12 height 12
select select "javascript"
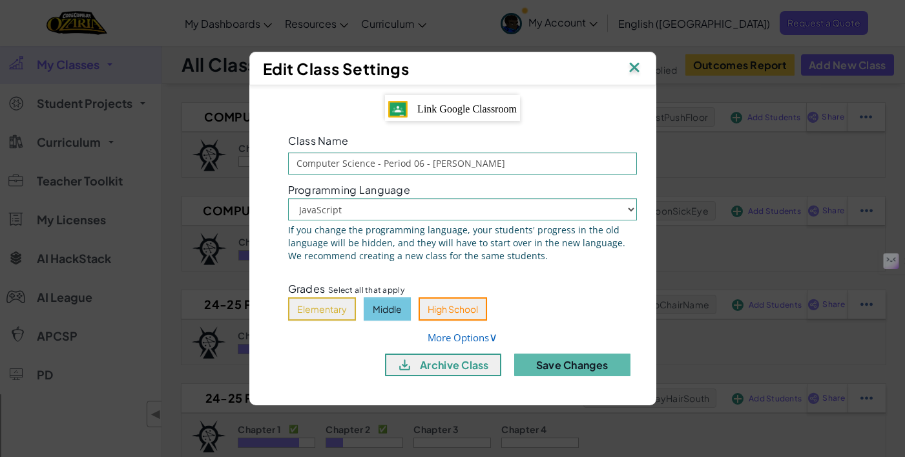
click at [471, 105] on span "Link Google Classroom" at bounding box center [467, 108] width 100 height 11
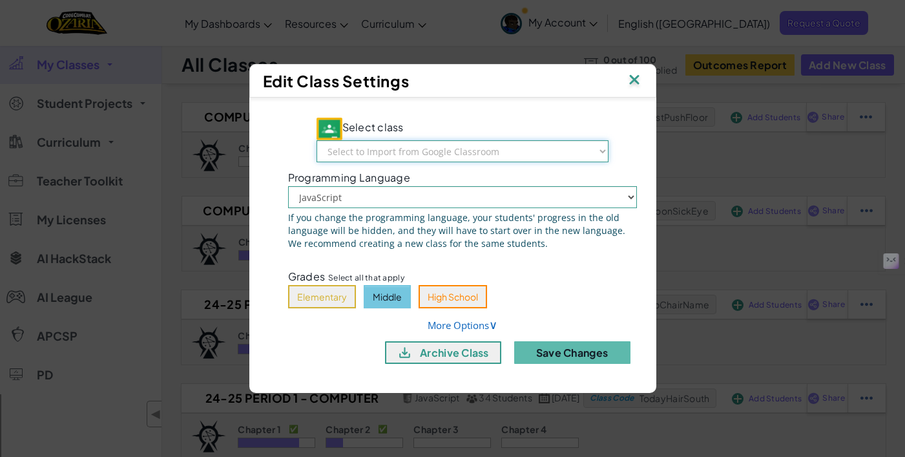
click at [536, 151] on select "Select to Import from Google Classroom Computer Appl - Phillips - 03 Computer A…" at bounding box center [463, 151] width 292 height 22
click at [630, 77] on img at bounding box center [634, 80] width 17 height 19
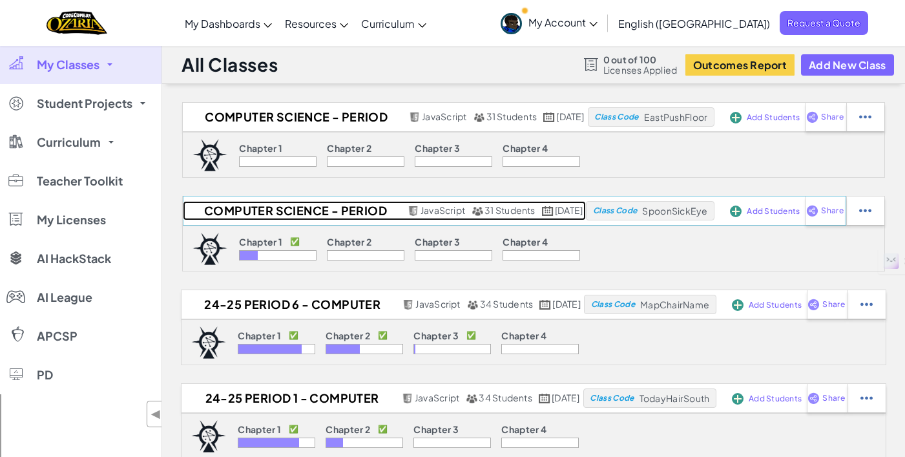
click at [303, 219] on h2 "Computer Science - Period 06 - [PERSON_NAME]" at bounding box center [293, 210] width 221 height 19
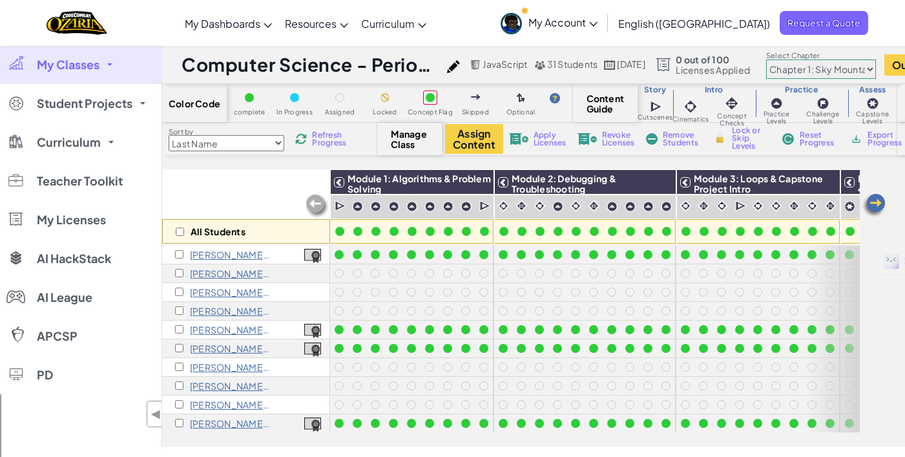
click at [852, 69] on select "Chapter 1: Sky Mountain Chapter 2: The Moon Dancers Chapter 3: The Phoenix Land…" at bounding box center [821, 68] width 110 height 19
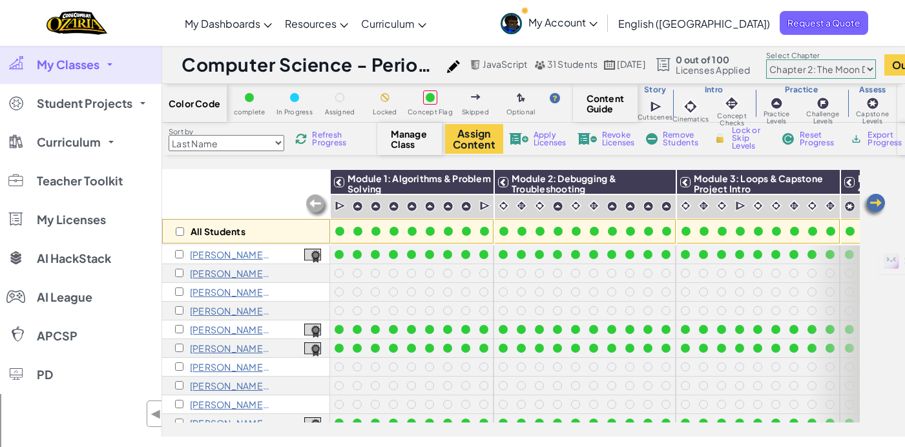
click at [809, 59] on select "Chapter 1: Sky Mountain Chapter 2: The Moon Dancers Chapter 3: The Phoenix Land…" at bounding box center [821, 68] width 110 height 19
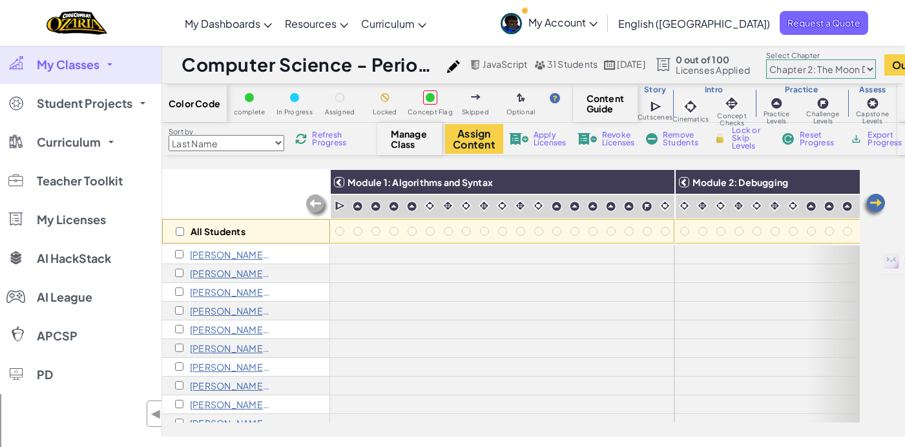
click at [860, 72] on select "Chapter 1: Sky Mountain Chapter 2: The Moon Dancers Chapter 3: The Phoenix Land…" at bounding box center [821, 68] width 110 height 19
select select "5d41d731a8d1836b5aa3cba1"
click at [809, 59] on select "Chapter 1: Sky Mountain Chapter 2: The Moon Dancers Chapter 3: The Phoenix Land…" at bounding box center [821, 68] width 110 height 19
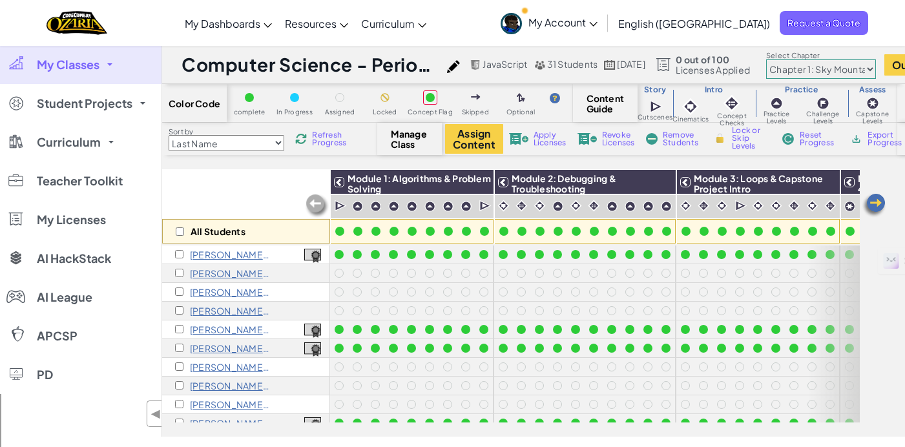
click at [269, 140] on select "Last Name first Name Progress (High to Low) Progress (Low to Hight)" at bounding box center [227, 143] width 116 height 16
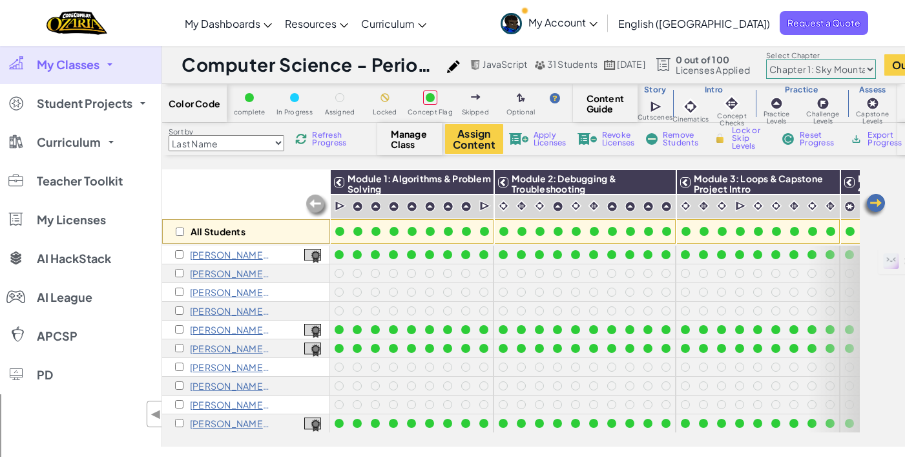
select select "Progress (High to Low)"
click at [169, 135] on select "Last Name first Name Progress (High to Low) Progress (Low to Hight)" at bounding box center [227, 143] width 116 height 16
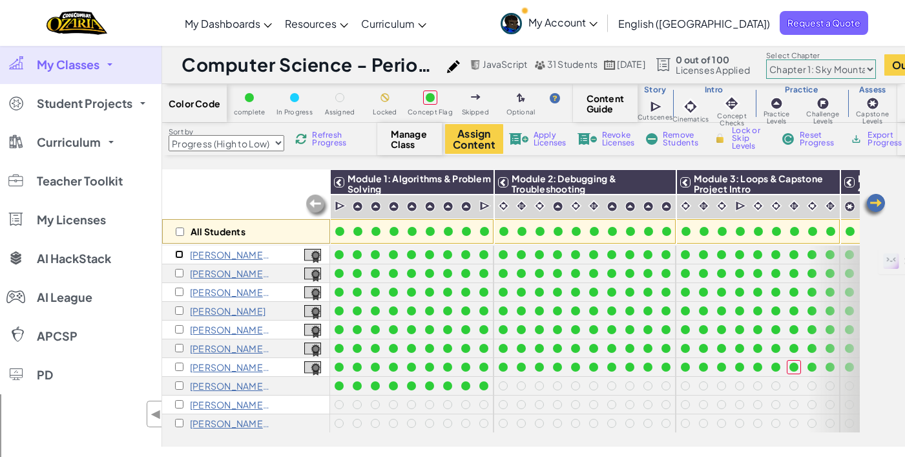
click at [180, 251] on input "checkbox" at bounding box center [179, 254] width 8 height 8
checkbox input "true"
click at [178, 271] on input "checkbox" at bounding box center [179, 273] width 8 height 8
checkbox input "true"
drag, startPoint x: 176, startPoint y: 292, endPoint x: 182, endPoint y: 295, distance: 7.2
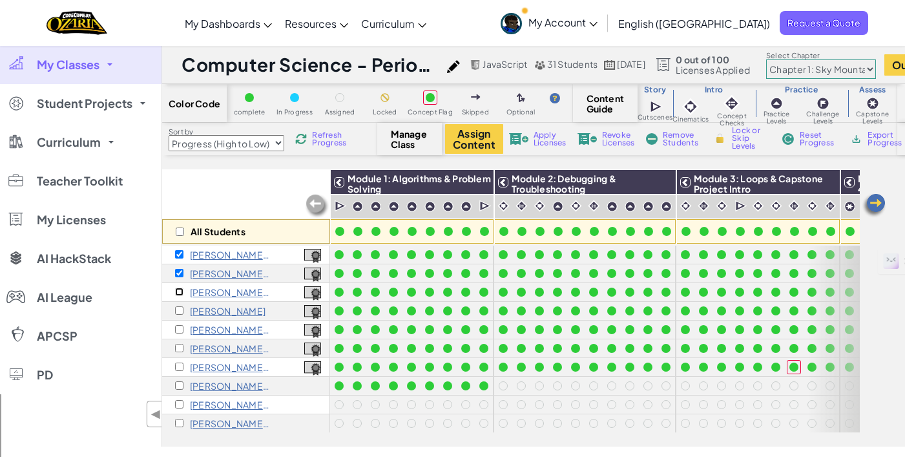
click at [176, 292] on input "checkbox" at bounding box center [179, 292] width 8 height 8
checkbox input "true"
click at [179, 327] on input "checkbox" at bounding box center [179, 329] width 8 height 8
checkbox input "true"
click at [183, 308] on input "checkbox" at bounding box center [179, 310] width 8 height 8
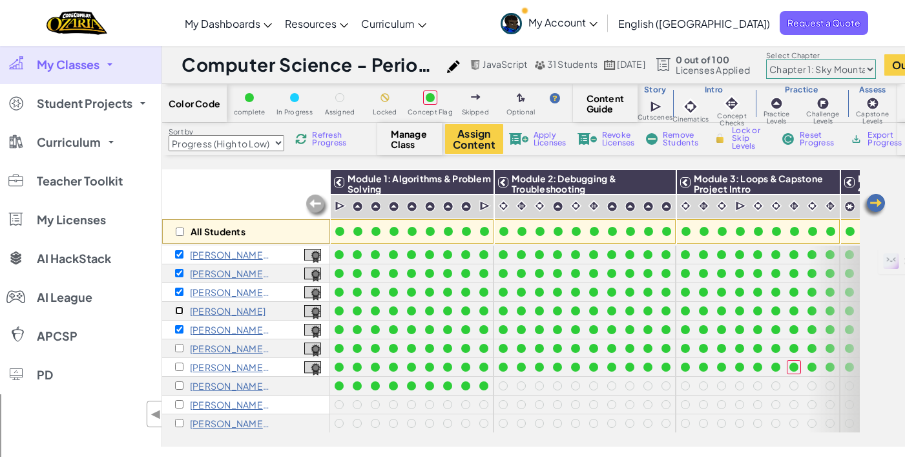
checkbox input "true"
click at [180, 348] on input "checkbox" at bounding box center [179, 348] width 8 height 8
checkbox input "true"
click at [179, 367] on input "checkbox" at bounding box center [179, 367] width 8 height 8
checkbox input "true"
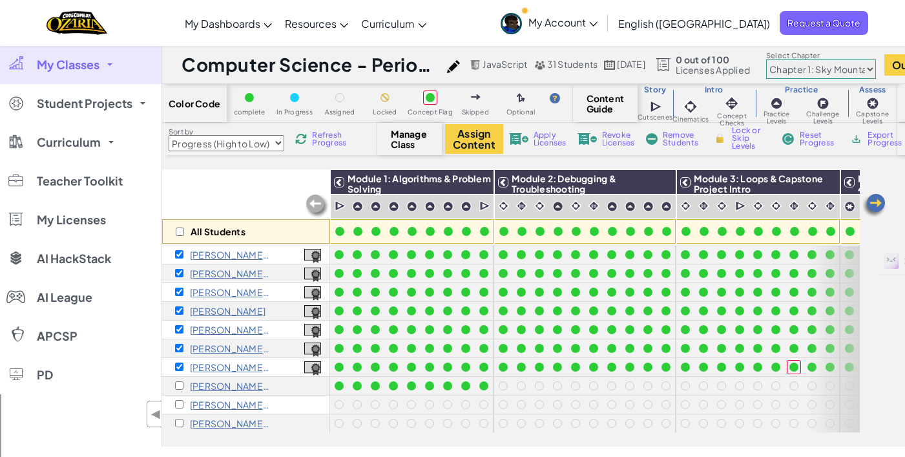
click at [852, 70] on select "Chapter 1: Sky Mountain Chapter 2: The Moon Dancers Chapter 3: The Phoenix Land…" at bounding box center [821, 68] width 110 height 19
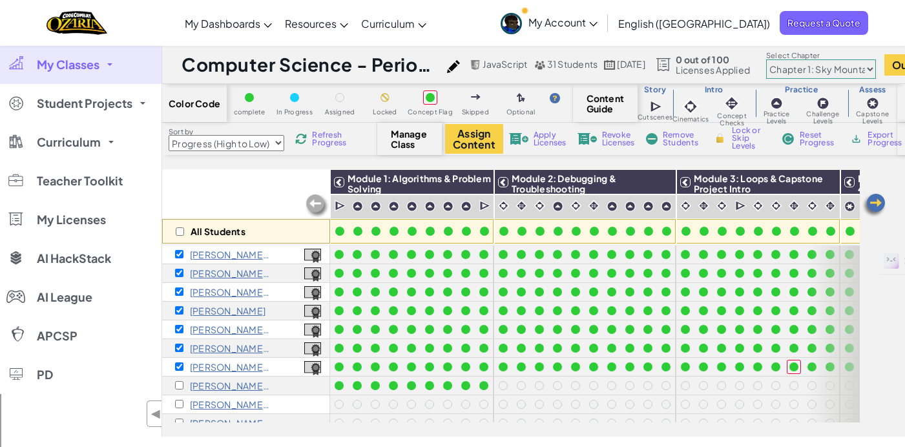
select select "5d8a57abe8919b28d5113af1"
click at [809, 59] on select "Chapter 1: Sky Mountain Chapter 2: The Moon Dancers Chapter 3: The Phoenix Land…" at bounding box center [821, 68] width 110 height 19
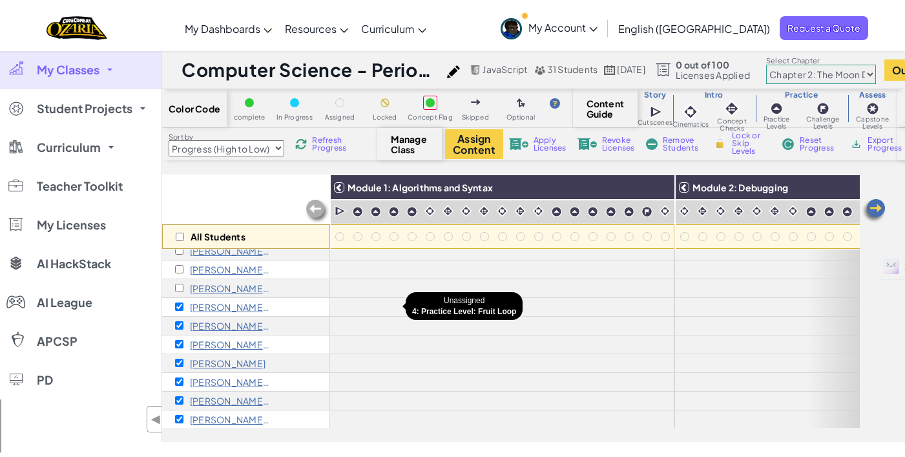
scroll to position [403, 0]
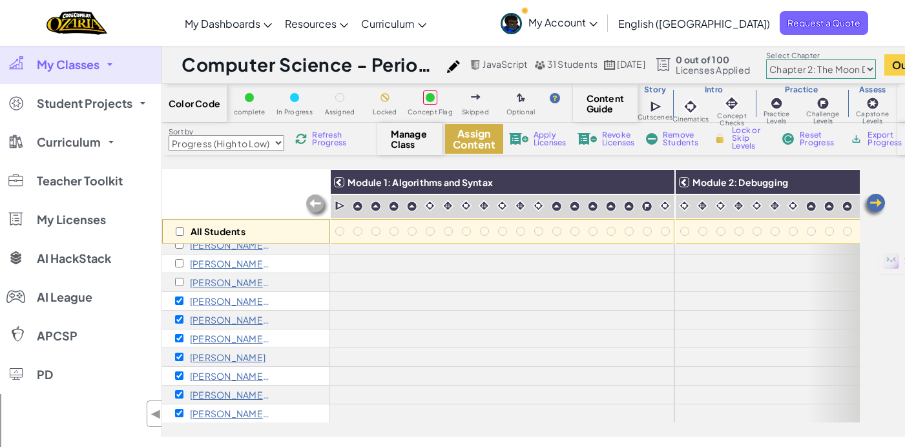
click at [476, 136] on button "Assign Content" at bounding box center [474, 139] width 58 height 30
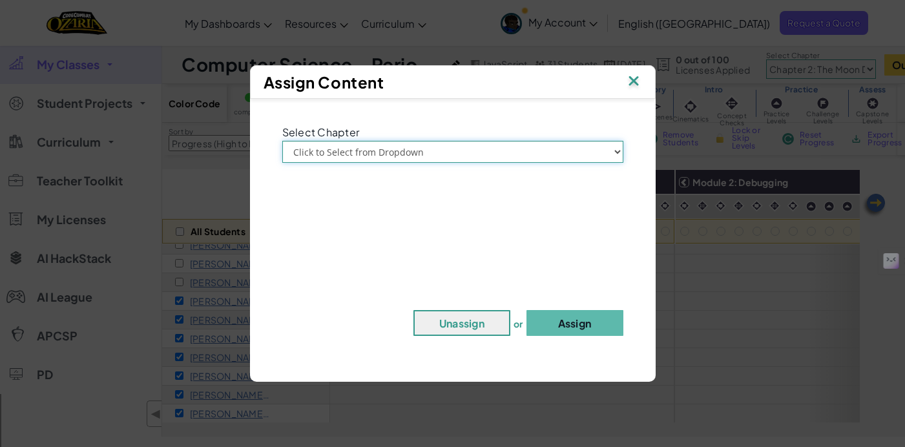
click at [470, 153] on select "Click to Select from Dropdown Chapter 1: Sky Mountain Chapter 2: The Moon Dance…" at bounding box center [452, 152] width 341 height 22
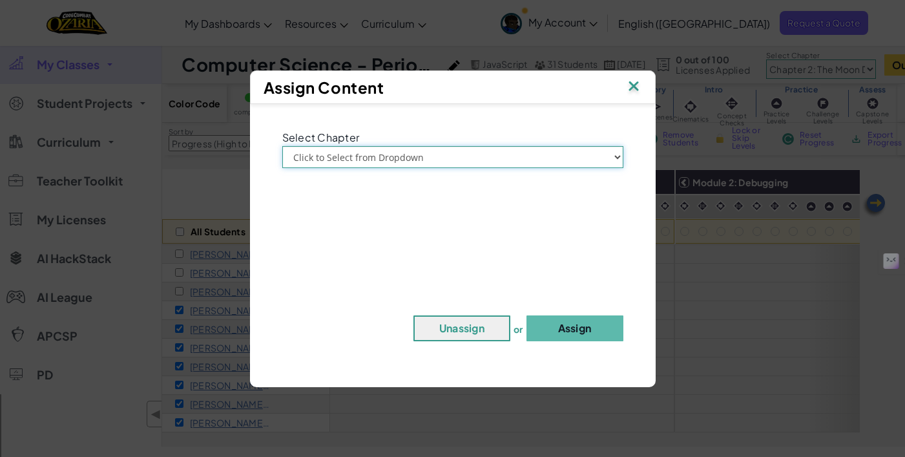
select select "Chapter 2: The Moon Dancers"
click at [282, 146] on select "Click to Select from Dropdown Chapter 1: Sky Mountain Chapter 2: The Moon Dance…" at bounding box center [452, 157] width 341 height 22
click at [578, 328] on button "Assign" at bounding box center [575, 328] width 97 height 26
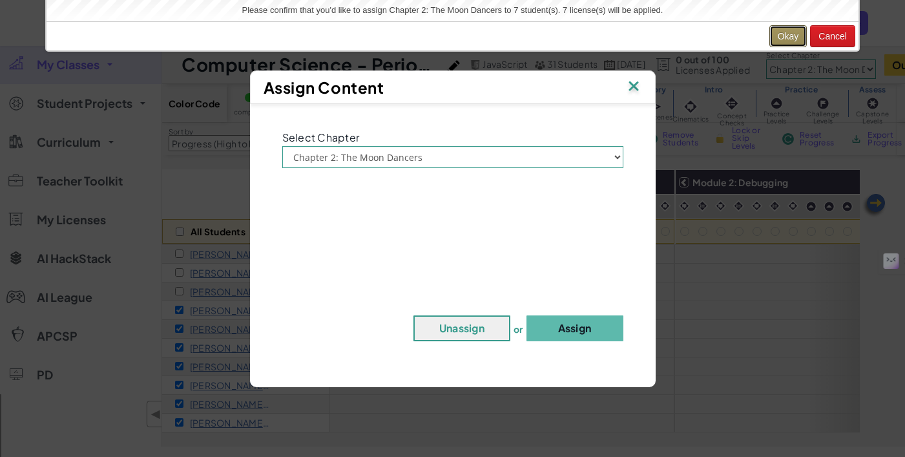
click at [786, 39] on button "Okay" at bounding box center [789, 36] width 38 height 22
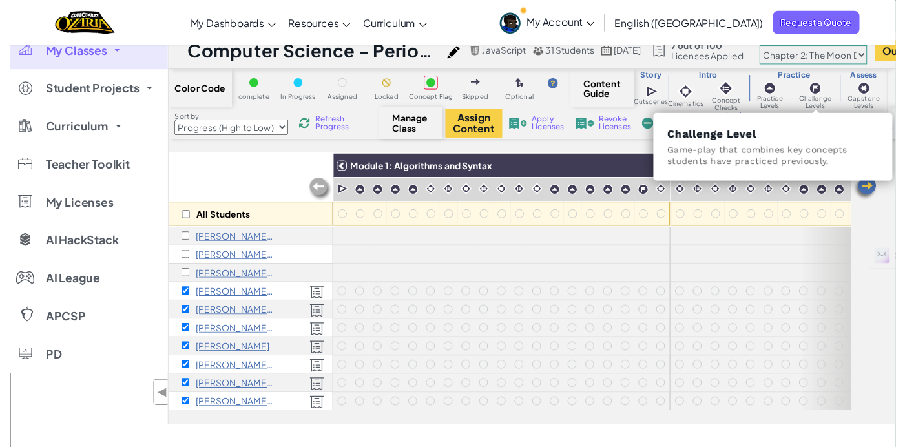
scroll to position [0, 0]
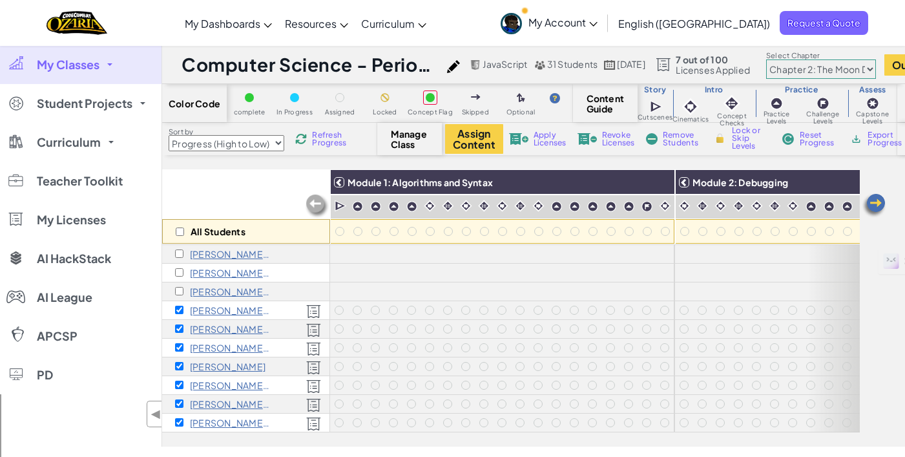
click at [856, 70] on select "Chapter 1: Sky Mountain Chapter 2: The Moon Dancers Chapter 3: The Phoenix Land…" at bounding box center [821, 68] width 110 height 19
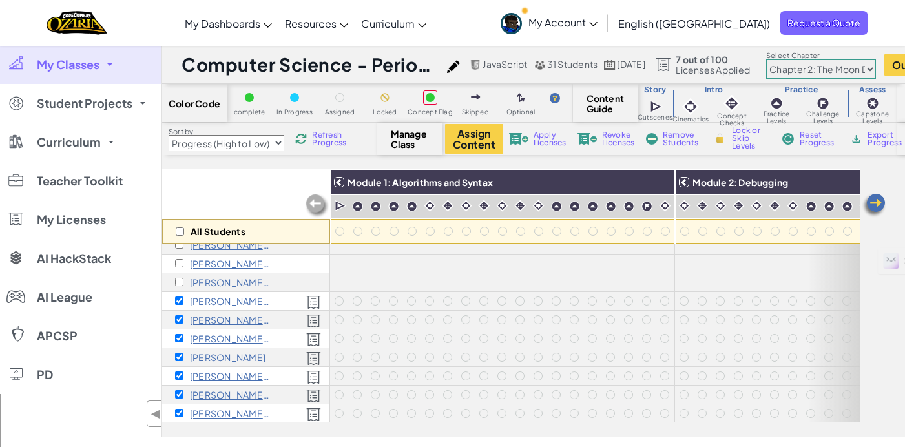
select select "5d41d731a8d1836b5aa3cba1"
click at [809, 59] on select "Chapter 1: Sky Mountain Chapter 2: The Moon Dancers Chapter 3: The Phoenix Land…" at bounding box center [821, 68] width 110 height 19
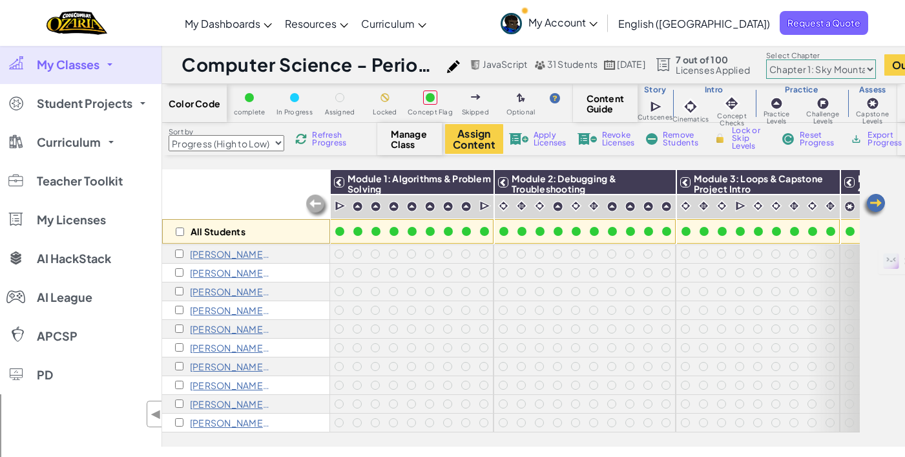
click at [113, 65] on link "My Classes" at bounding box center [81, 64] width 162 height 39
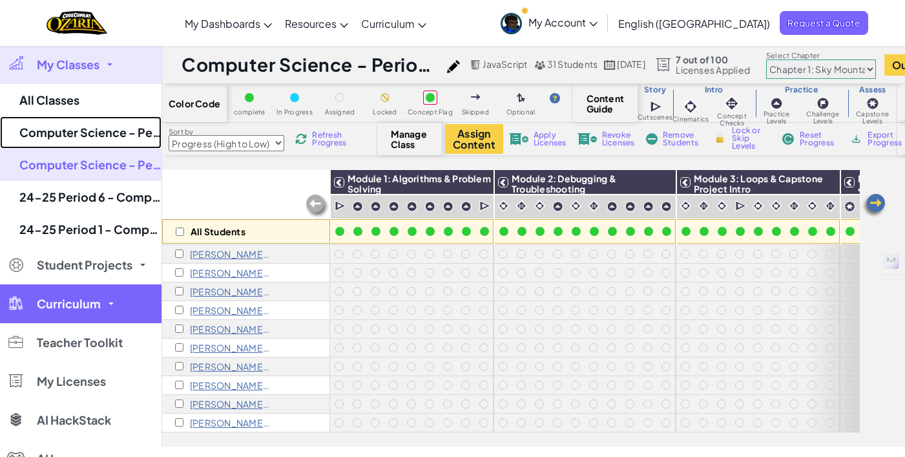
click at [107, 124] on link "Computer Science - Period 03 - [PERSON_NAME]" at bounding box center [81, 132] width 162 height 32
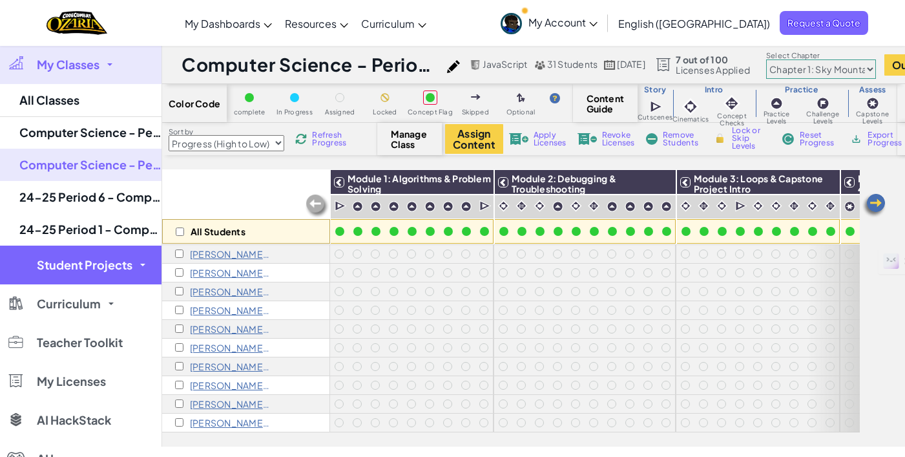
select select "Progress (High to Low)"
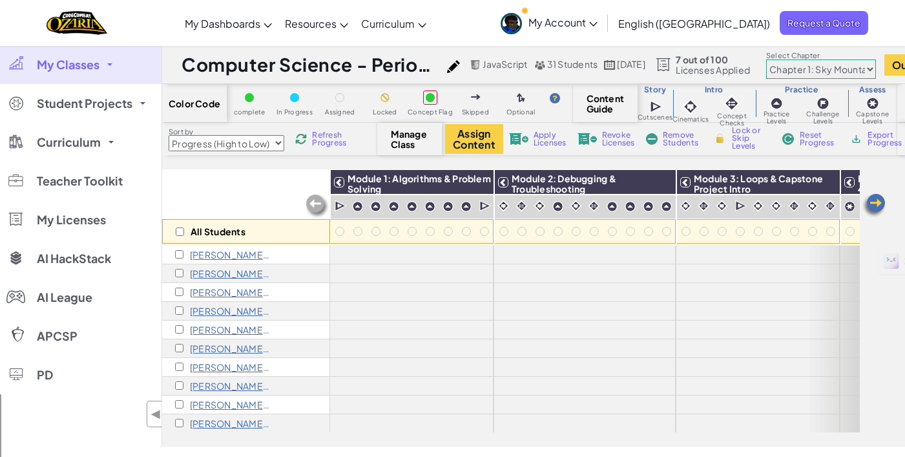
click at [863, 69] on select "Chapter 1: Sky Mountain Chapter 2: The Moon Dancers Chapter 3: The Phoenix Land…" at bounding box center [821, 68] width 110 height 19
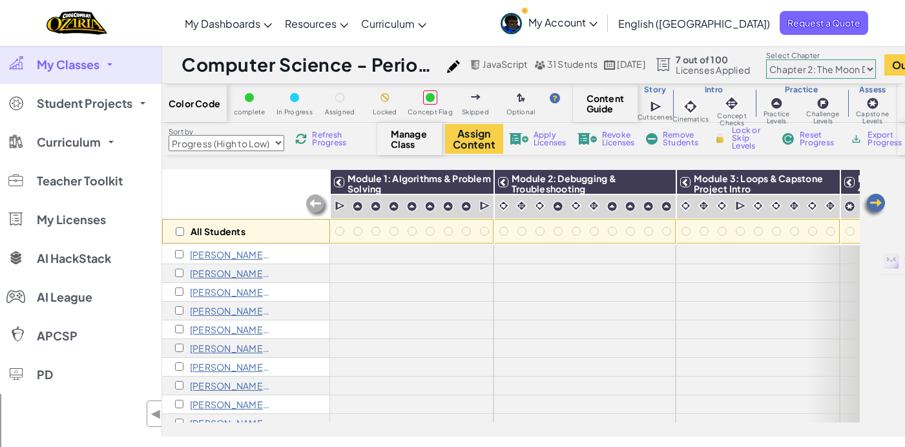
click at [809, 59] on select "Chapter 1: Sky Mountain Chapter 2: The Moon Dancers Chapter 3: The Phoenix Land…" at bounding box center [821, 68] width 110 height 19
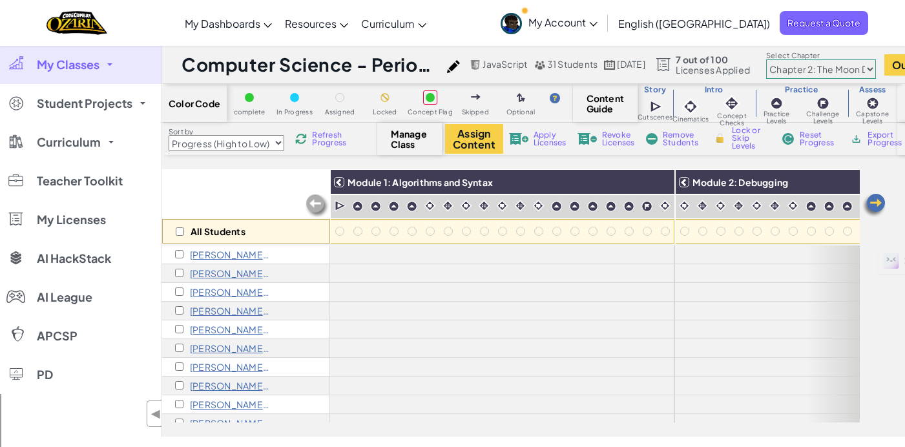
click at [868, 73] on select "Chapter 1: Sky Mountain Chapter 2: The Moon Dancers Chapter 3: The Phoenix Land…" at bounding box center [821, 68] width 110 height 19
select select "5d41d731a8d1836b5aa3cba1"
click at [809, 59] on select "Chapter 1: Sky Mountain Chapter 2: The Moon Dancers Chapter 3: The Phoenix Land…" at bounding box center [821, 68] width 110 height 19
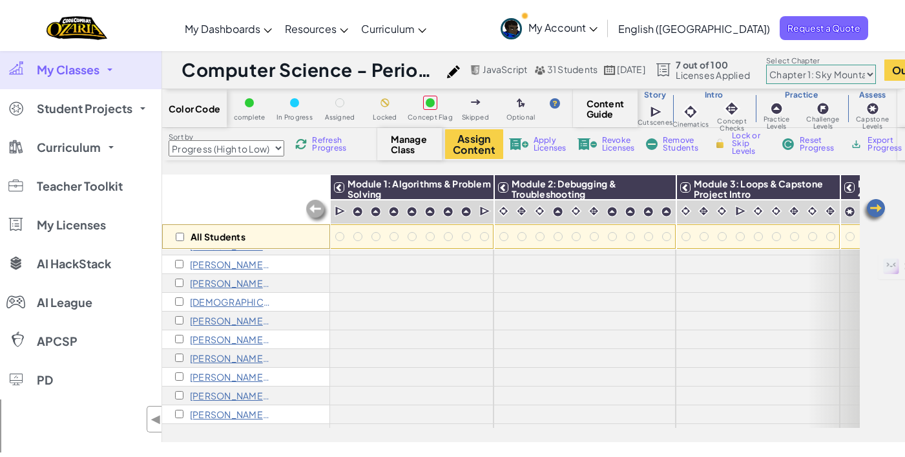
scroll to position [370, 0]
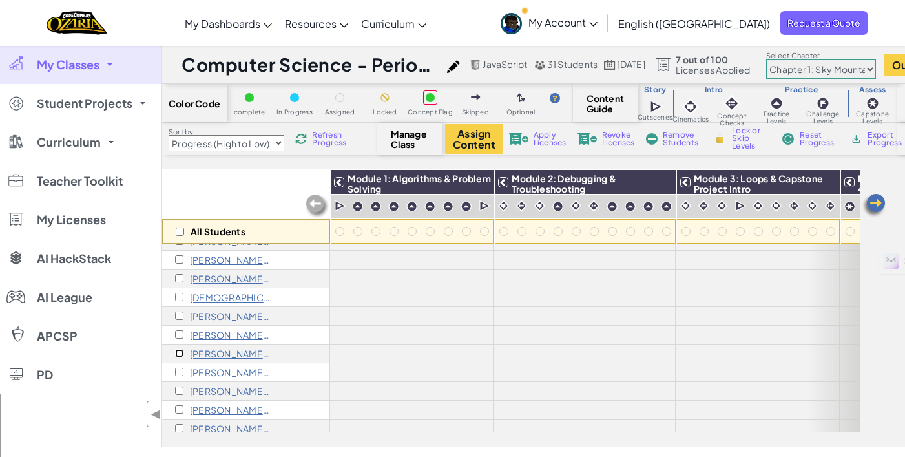
click at [181, 351] on input "checkbox" at bounding box center [179, 353] width 8 height 8
checkbox input "true"
click at [182, 372] on input "checkbox" at bounding box center [179, 372] width 8 height 8
checkbox input "true"
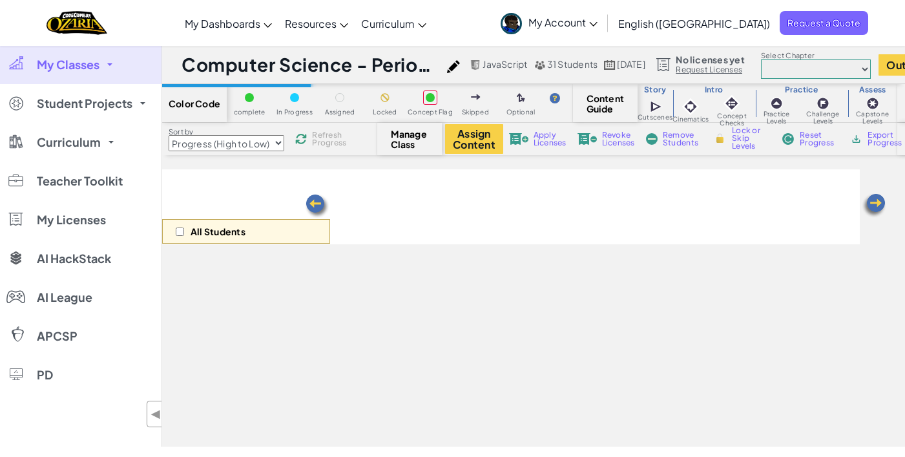
select select "Progress (High to Low)"
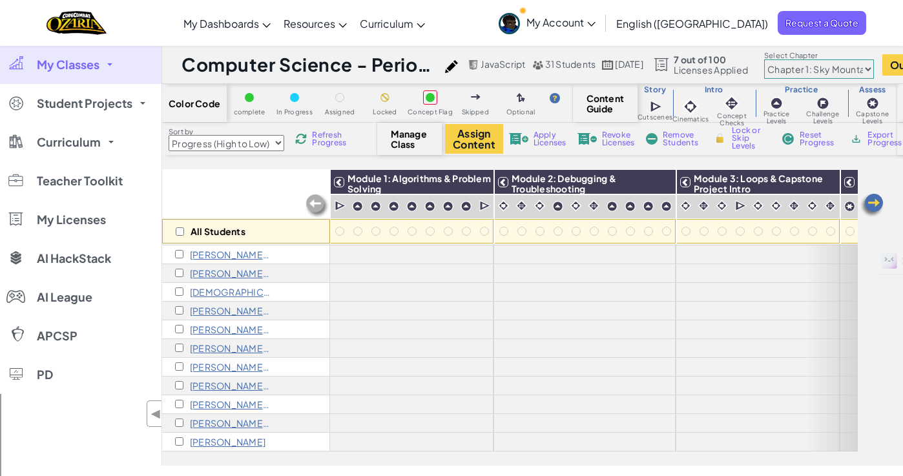
scroll to position [384, 0]
click at [110, 63] on link "My Classes" at bounding box center [81, 64] width 162 height 39
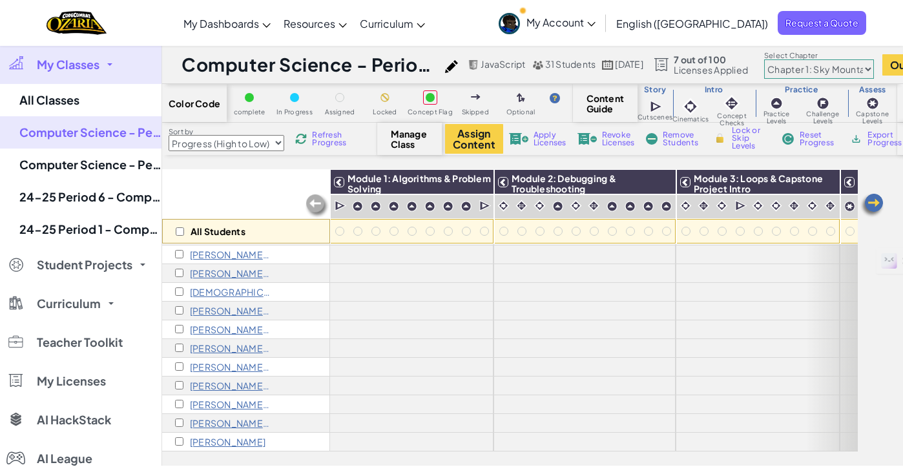
click at [458, 63] on img at bounding box center [451, 66] width 13 height 13
select select "javascript"
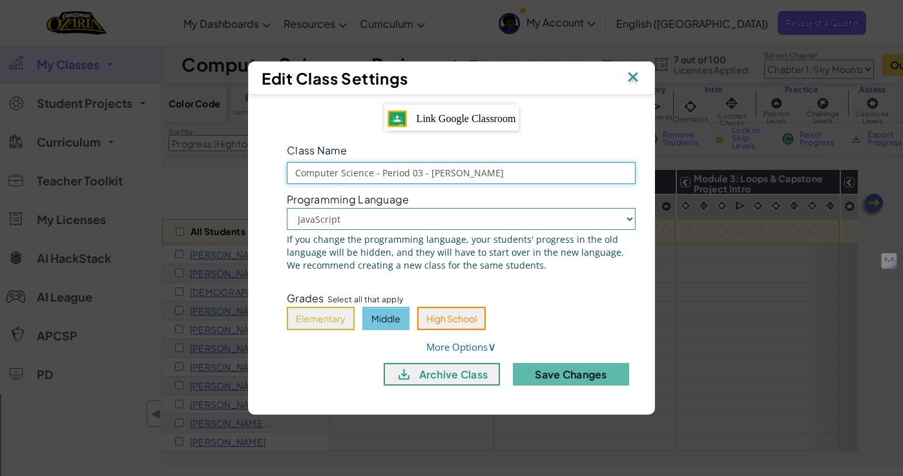
drag, startPoint x: 301, startPoint y: 172, endPoint x: 331, endPoint y: 166, distance: 30.9
click at [302, 172] on input "Computer Science - Period 03 - [PERSON_NAME]" at bounding box center [461, 173] width 349 height 22
type input "P3-Computer Science - [PERSON_NAME]"
click at [604, 375] on button "Save Changes" at bounding box center [571, 374] width 116 height 23
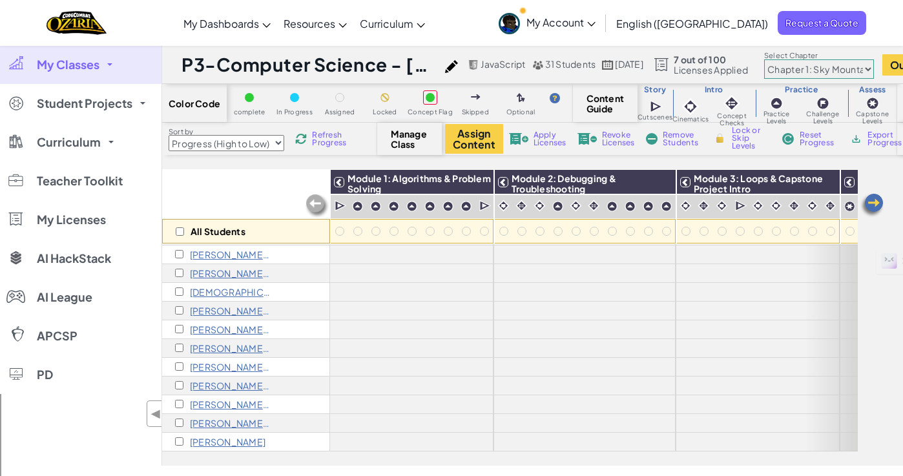
click at [106, 64] on link "My Classes" at bounding box center [81, 64] width 162 height 39
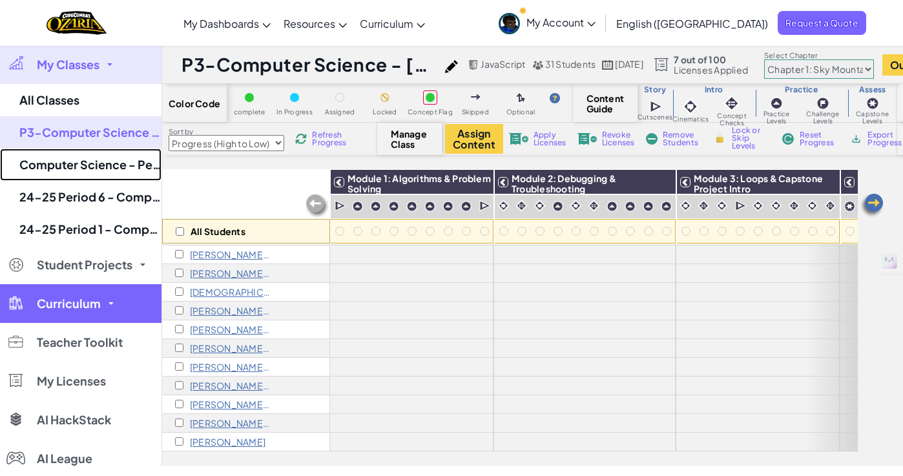
click at [79, 160] on link "Computer Science - Period 06 - [PERSON_NAME]" at bounding box center [81, 165] width 162 height 32
select select "Progress (High to Low)"
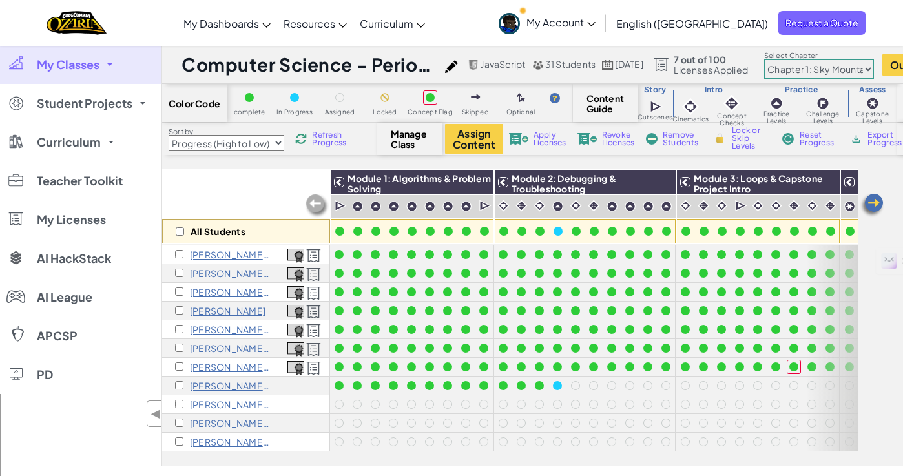
click at [458, 65] on img at bounding box center [451, 66] width 13 height 13
select select "javascript"
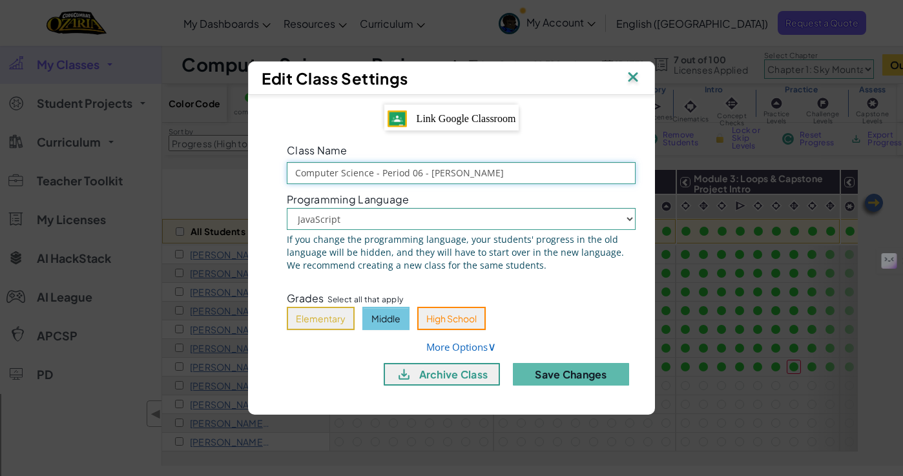
click at [307, 171] on input "Computer Science - Period 06 - [PERSON_NAME]" at bounding box center [461, 173] width 349 height 22
type input "P6-Computer Science-[PERSON_NAME]"
click at [580, 376] on button "Save Changes" at bounding box center [571, 374] width 116 height 23
